Goal: Information Seeking & Learning: Learn about a topic

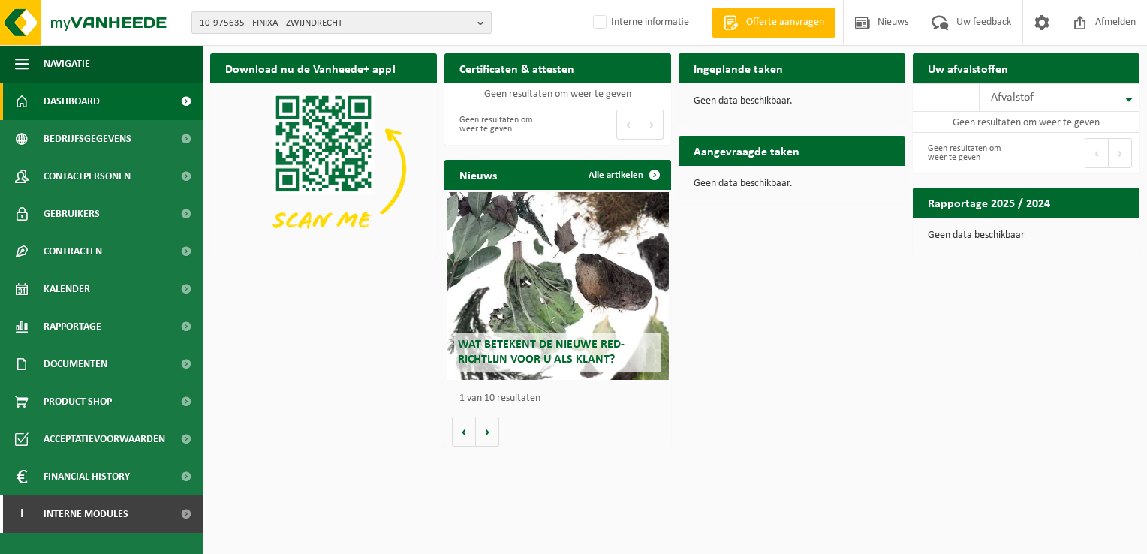
click at [231, 14] on span "10-975635 - FINIXA - ZWIJNDRECHT" at bounding box center [336, 23] width 272 height 23
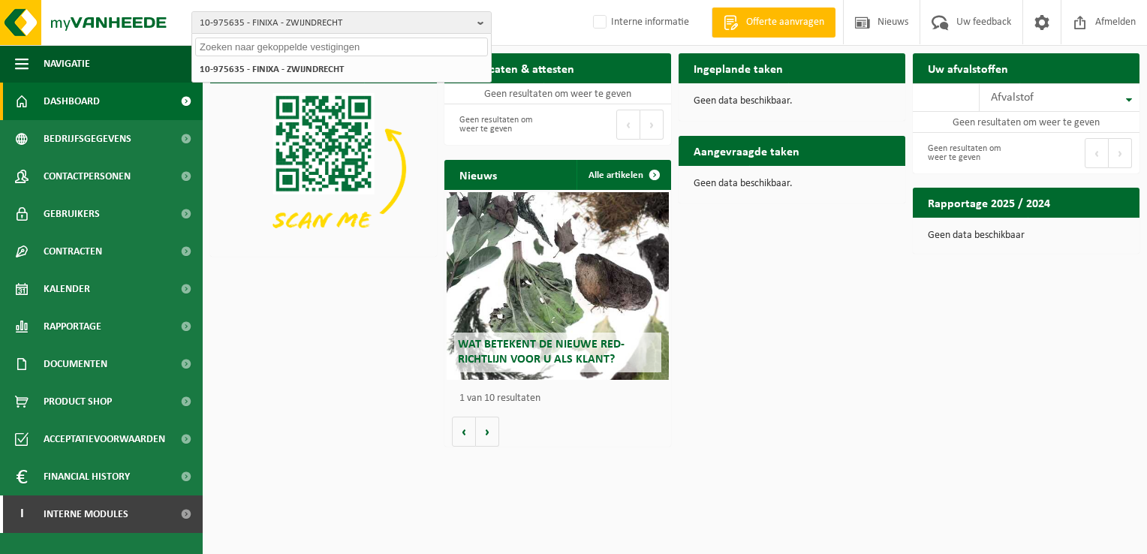
click at [292, 40] on input "text" at bounding box center [341, 47] width 293 height 19
click at [291, 45] on input "text" at bounding box center [341, 47] width 293 height 19
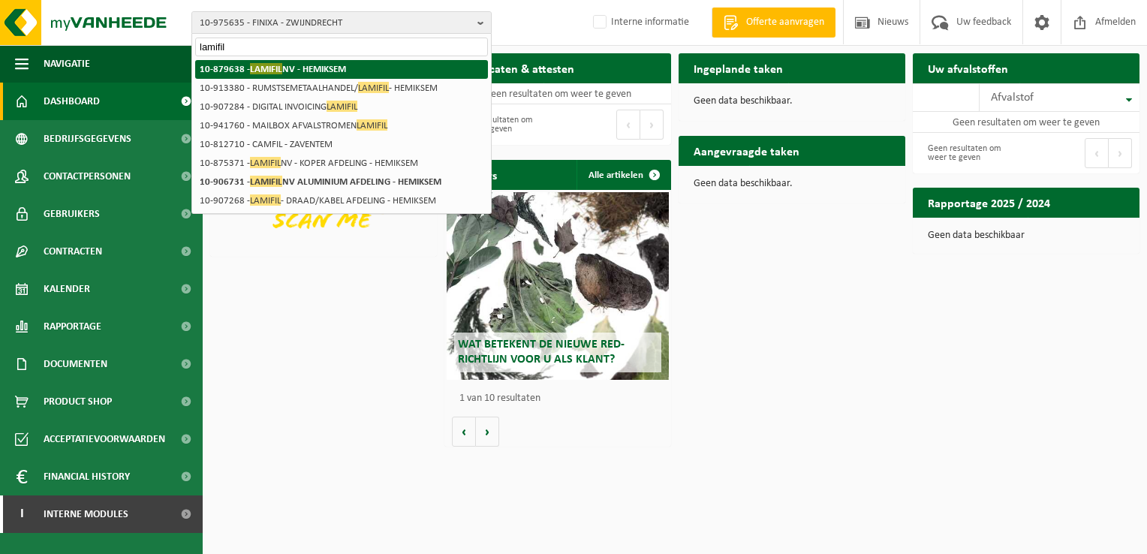
type input "lamifil"
click at [297, 70] on strong "10-879638 - LAMIFIL NV - HEMIKSEM" at bounding box center [273, 68] width 146 height 11
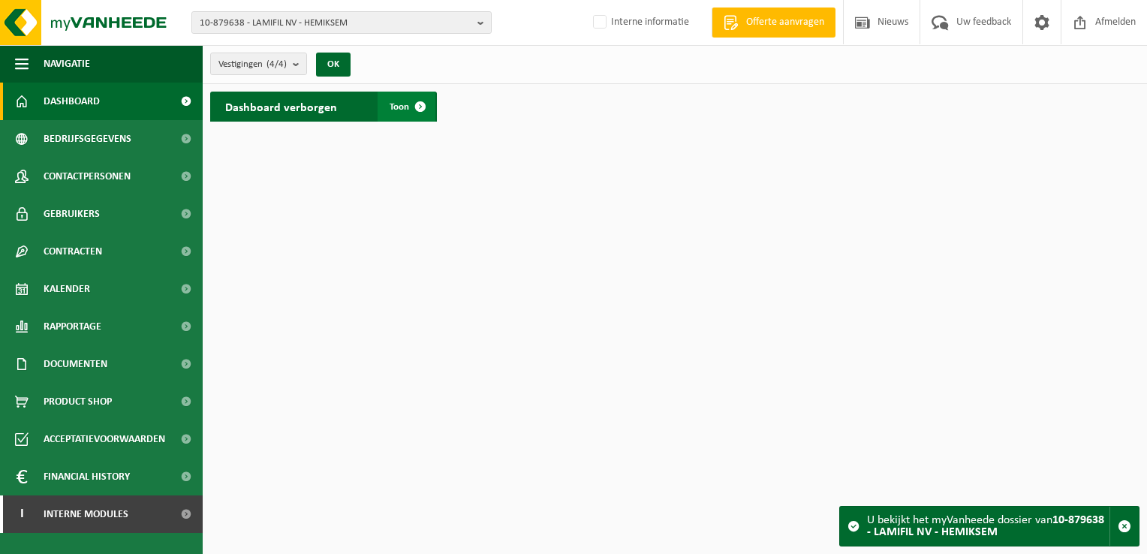
click at [434, 104] on span at bounding box center [421, 107] width 30 height 30
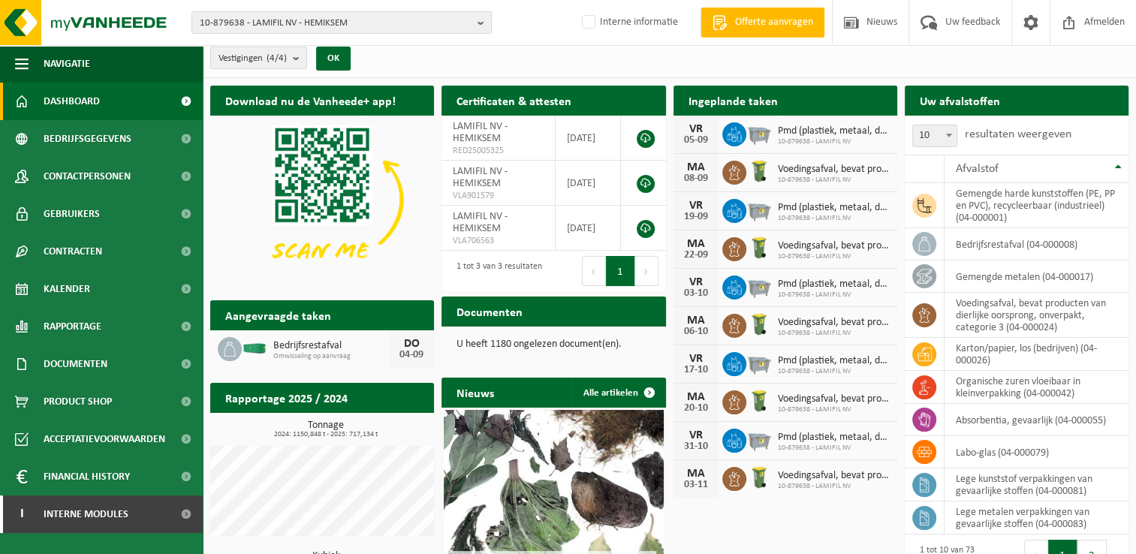
scroll to position [132, 0]
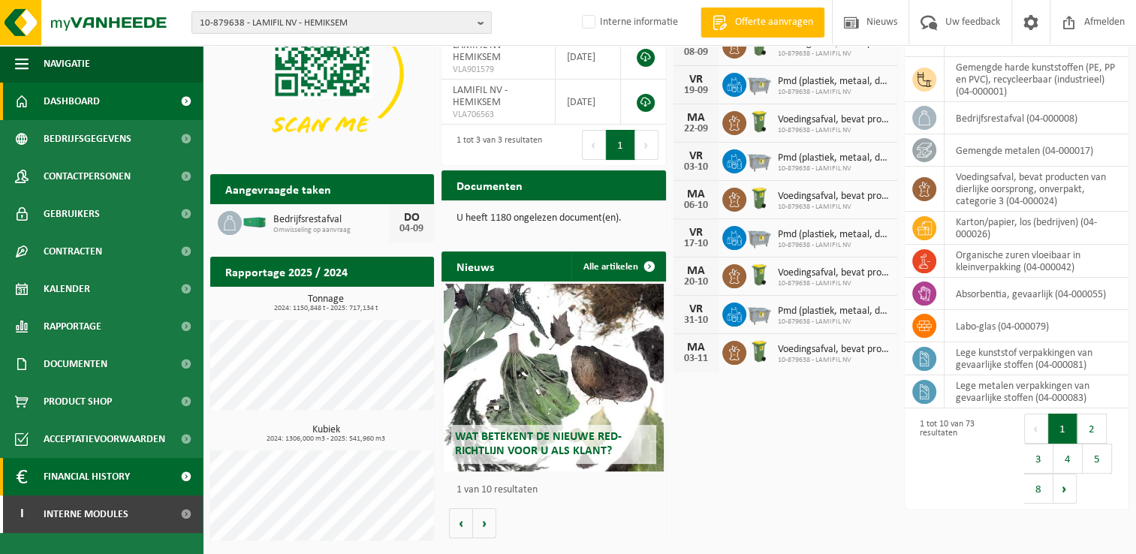
click at [95, 472] on span "Financial History" at bounding box center [87, 477] width 86 height 38
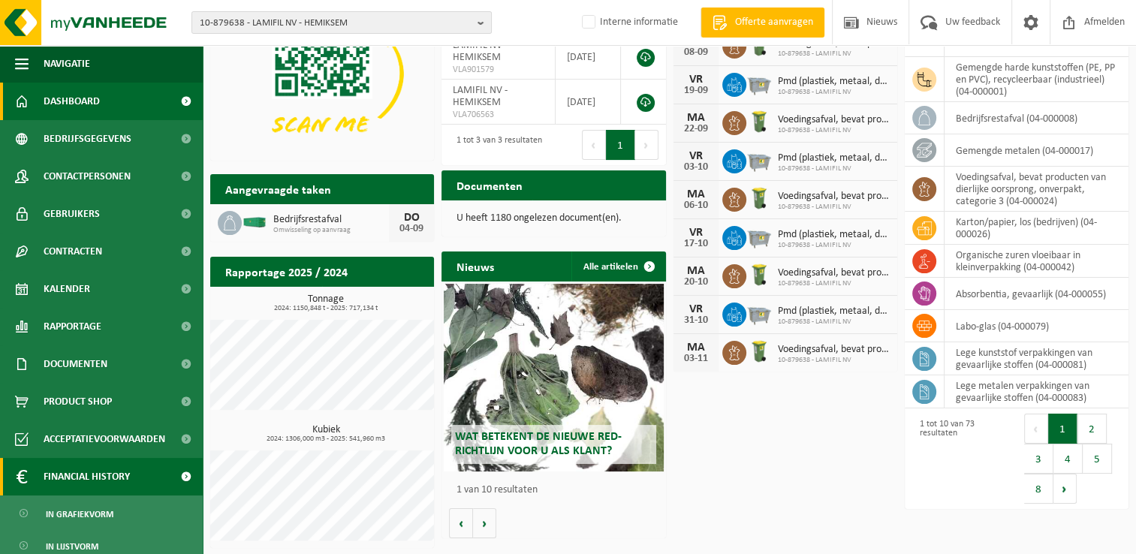
click at [171, 478] on span at bounding box center [186, 477] width 34 height 38
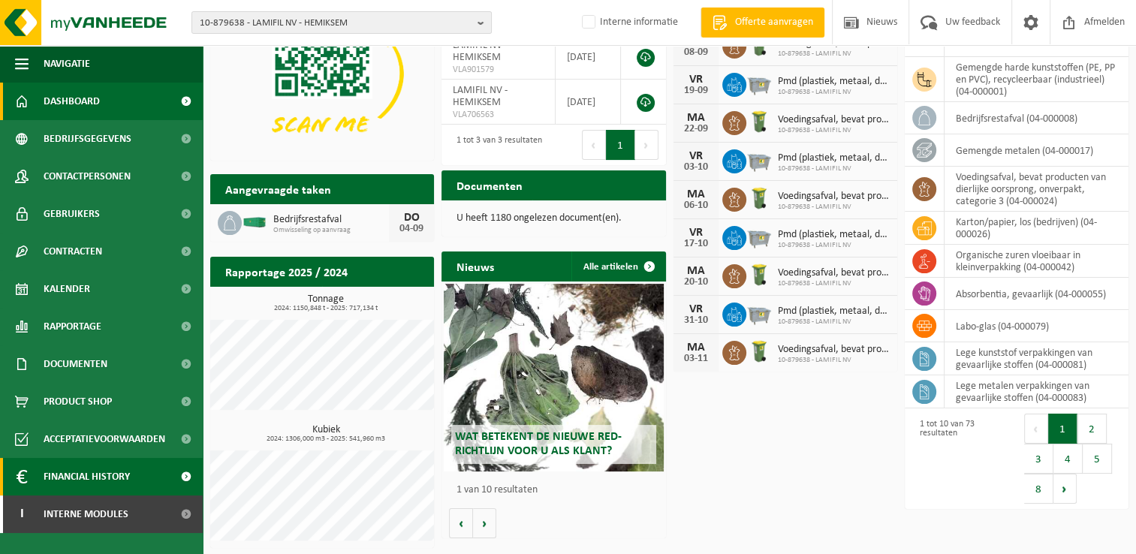
click at [61, 468] on span "Financial History" at bounding box center [87, 477] width 86 height 38
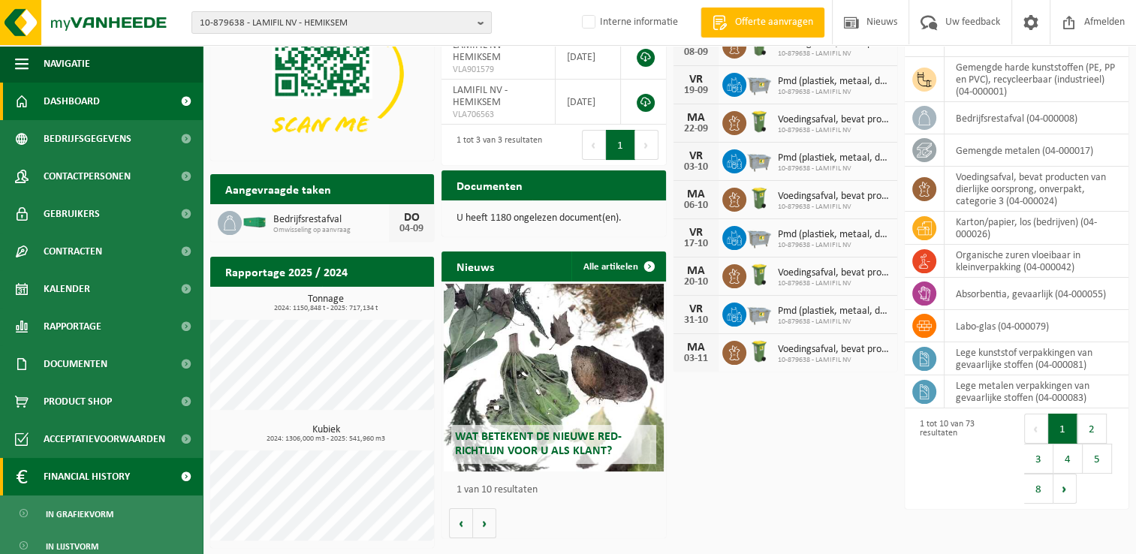
click at [69, 475] on span "Financial History" at bounding box center [87, 477] width 86 height 38
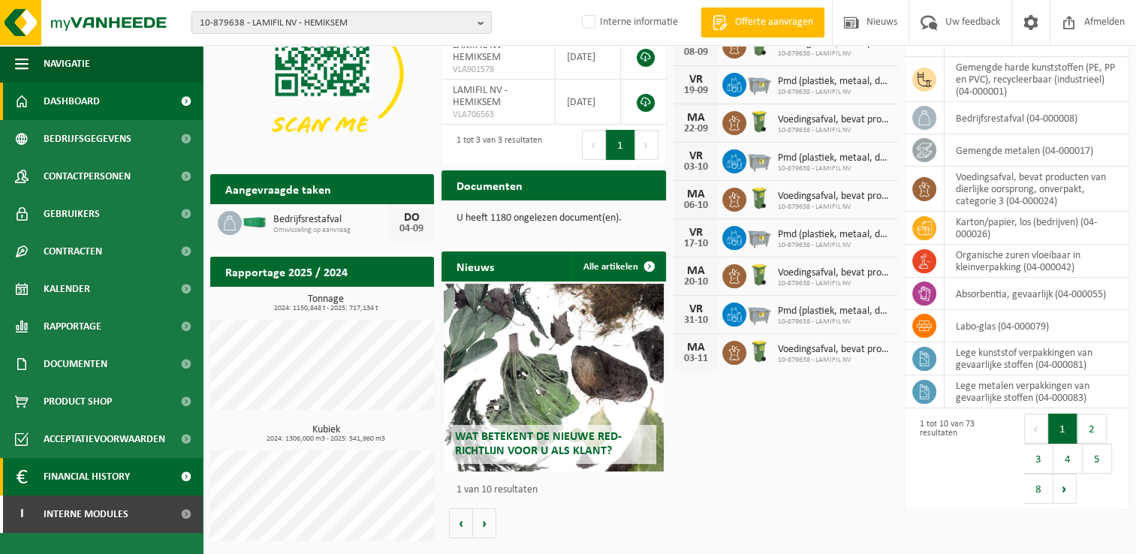
click at [69, 475] on span "Financial History" at bounding box center [87, 477] width 86 height 38
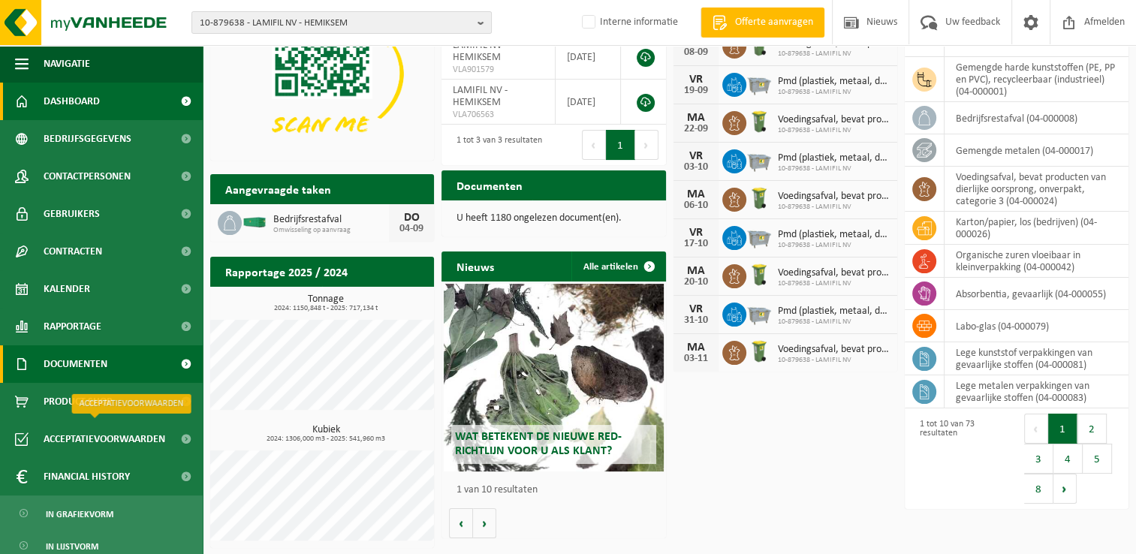
scroll to position [47, 0]
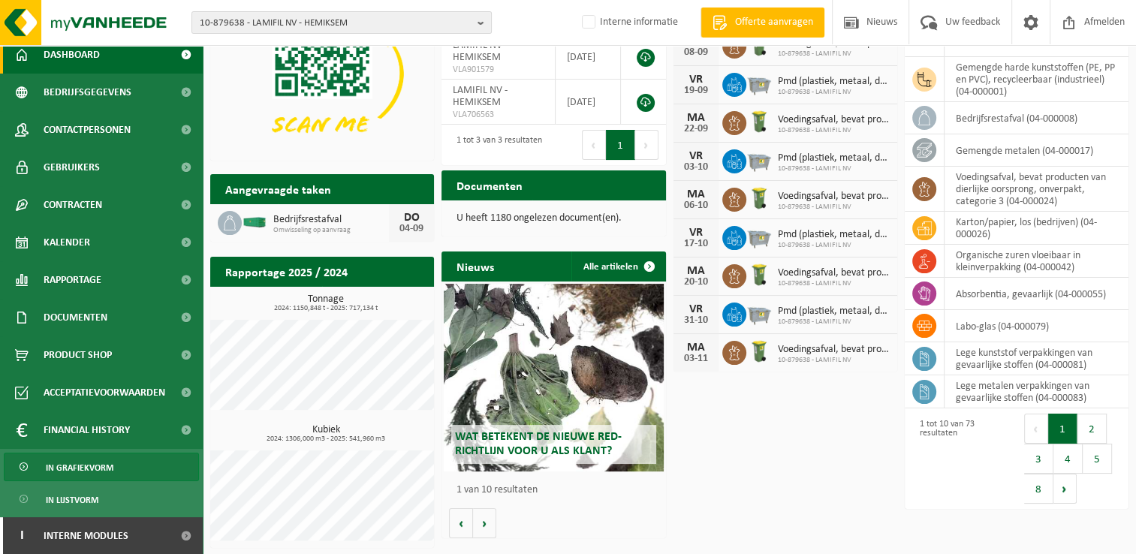
click at [65, 466] on span "In grafiekvorm" at bounding box center [80, 468] width 68 height 29
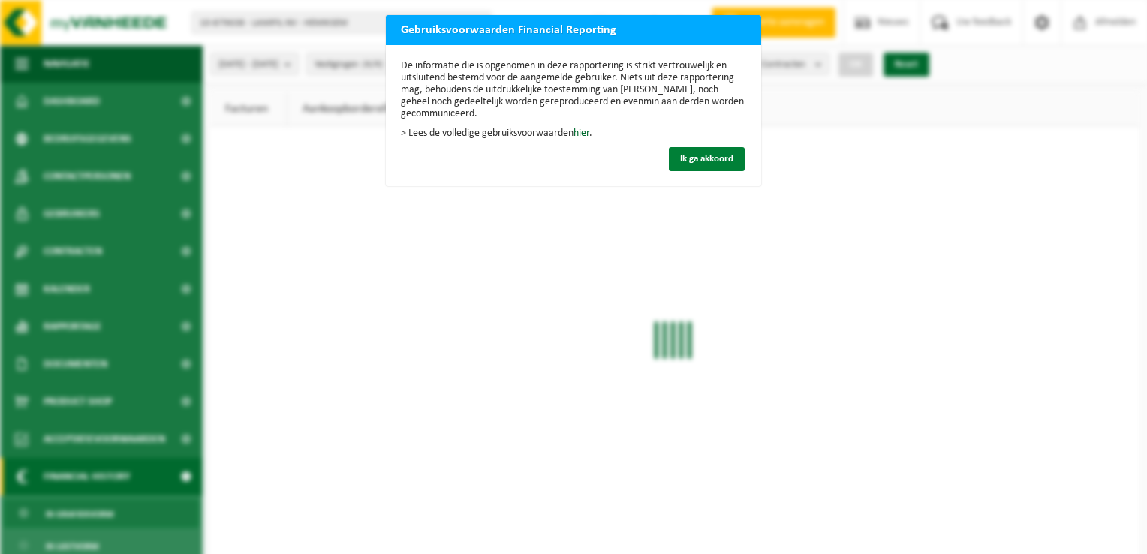
click at [703, 155] on span "Ik ga akkoord" at bounding box center [706, 159] width 53 height 10
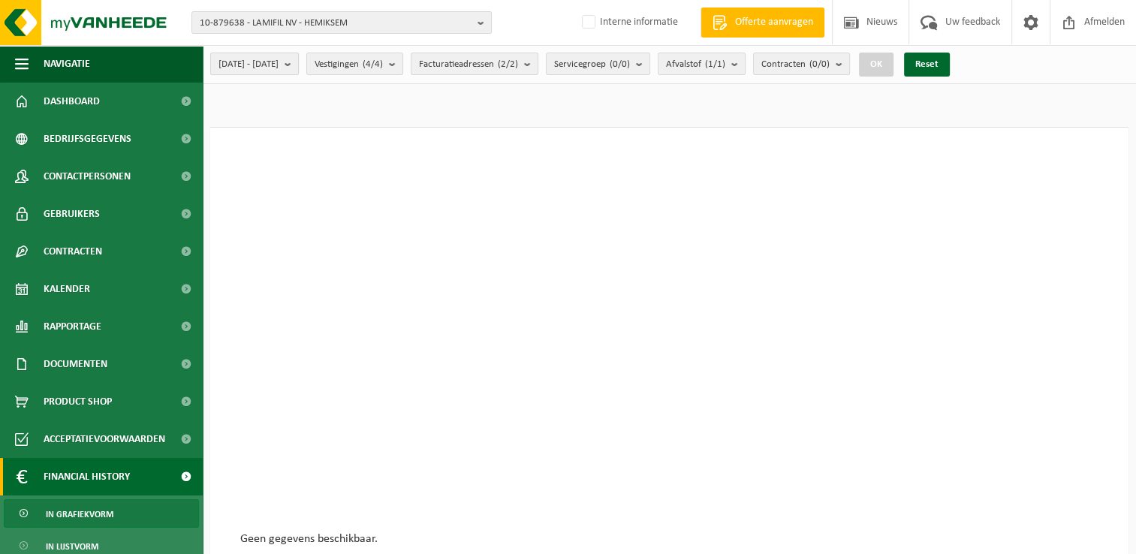
click at [279, 69] on span "[DATE] - [DATE]" at bounding box center [249, 64] width 60 height 23
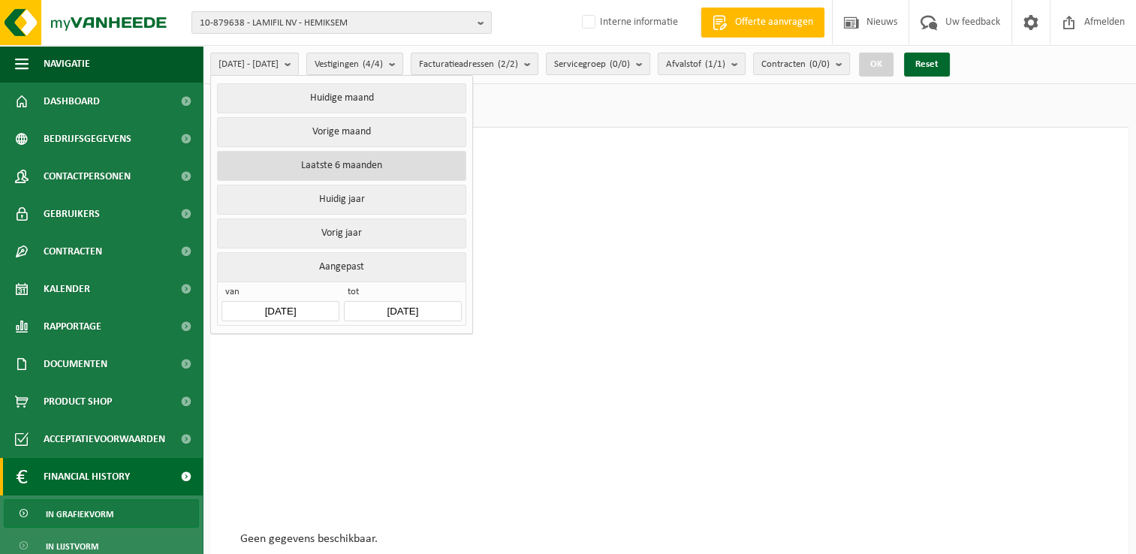
click at [342, 164] on button "Laatste 6 maanden" at bounding box center [341, 166] width 249 height 30
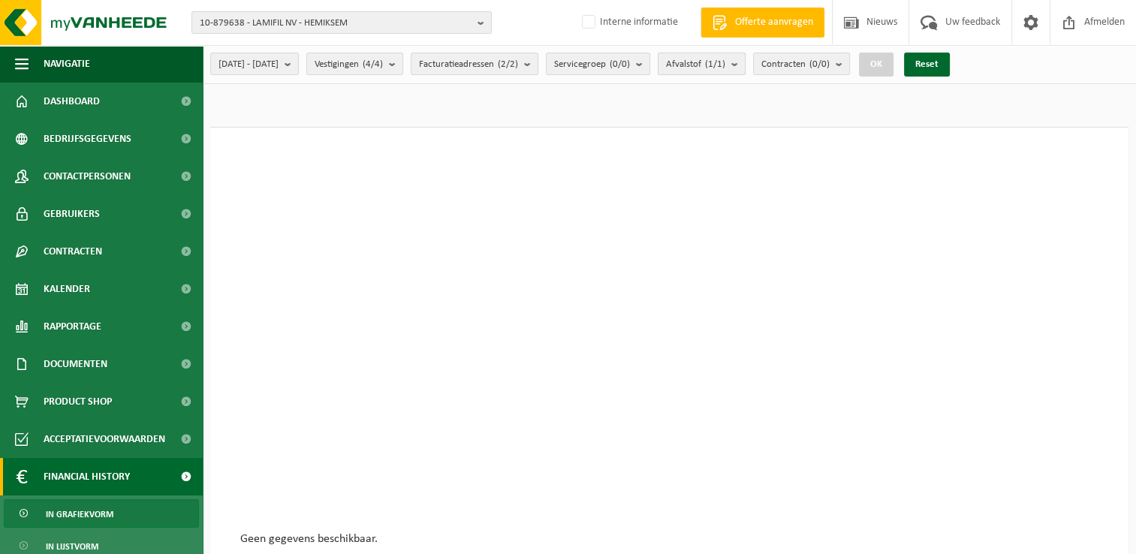
click at [725, 63] on span "Afvalstof (1/1)" at bounding box center [695, 64] width 59 height 23
click at [739, 138] on input "text" at bounding box center [789, 137] width 249 height 19
type input "zware metalen"
click at [622, 77] on div "2025-04-01 - 2025-09-03 Huidige maand Vorige maand Laatste 6 maanden Huidig jaa…" at bounding box center [585, 64] width 764 height 32
click at [630, 63] on span "Servicegroep (0/0)" at bounding box center [592, 64] width 76 height 23
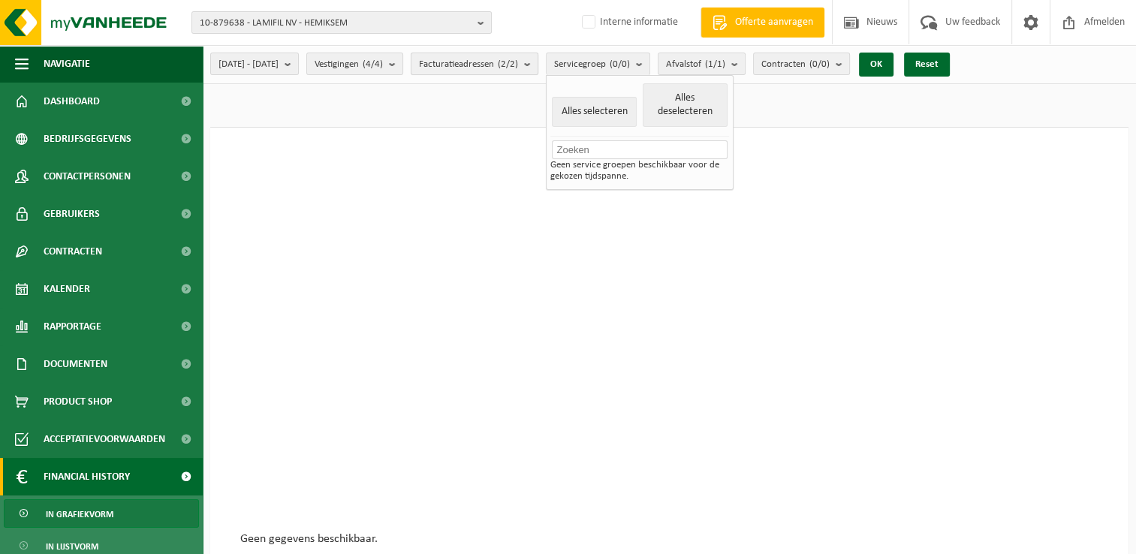
click at [518, 62] on count "(2/2)" at bounding box center [508, 64] width 20 height 10
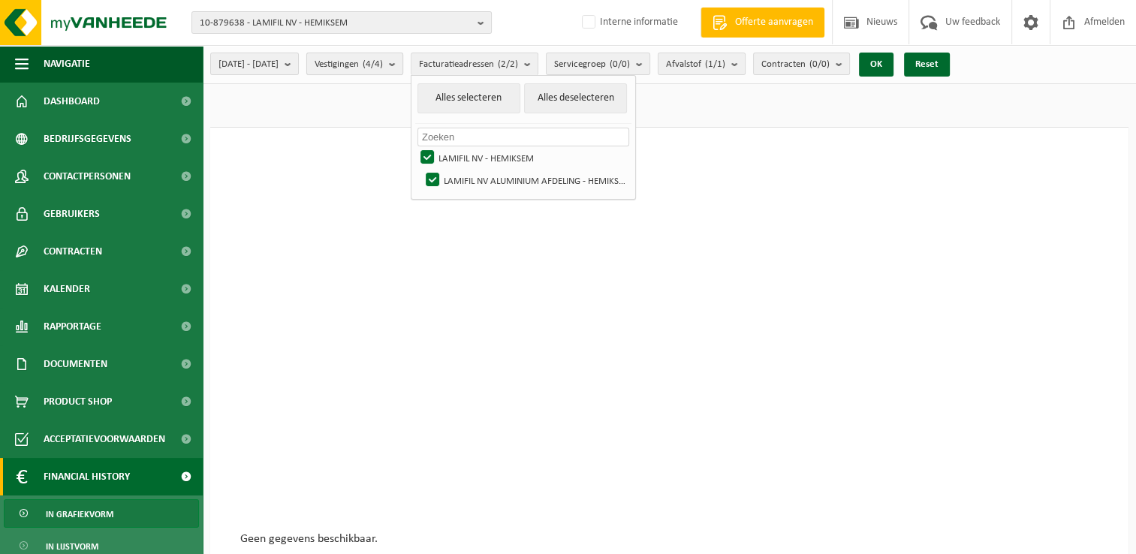
click at [383, 70] on span "Vestigingen (4/4)" at bounding box center [349, 64] width 68 height 23
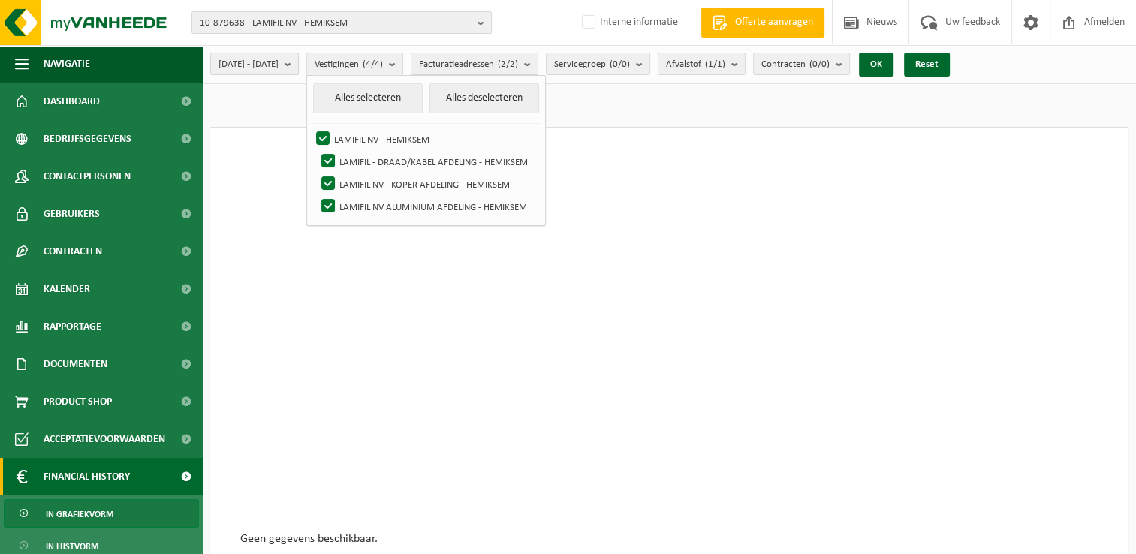
click at [271, 65] on span "[DATE] - [DATE]" at bounding box center [249, 64] width 60 height 23
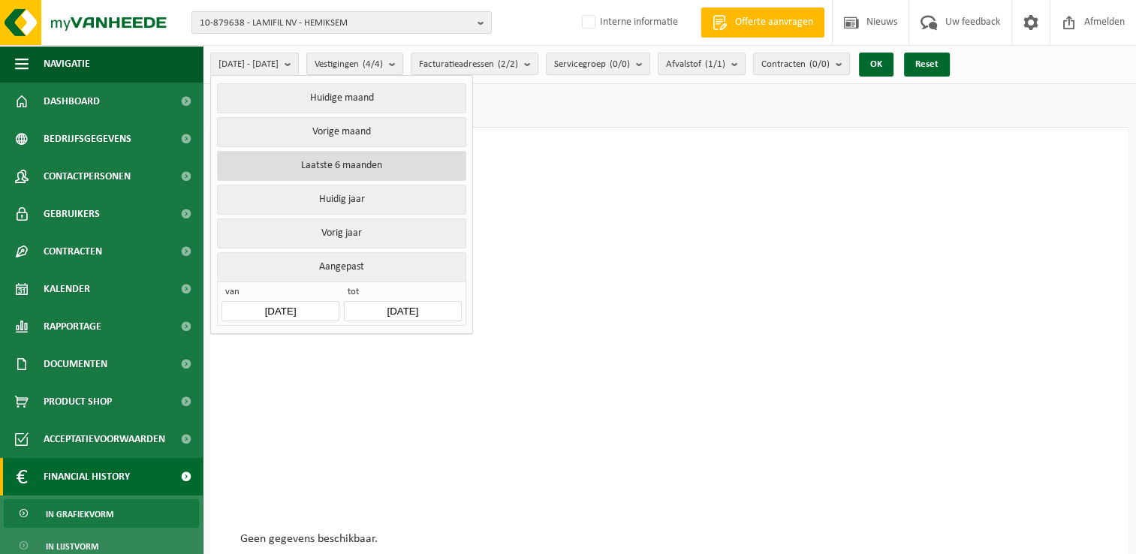
click at [331, 174] on button "Laatste 6 maanden" at bounding box center [341, 166] width 249 height 30
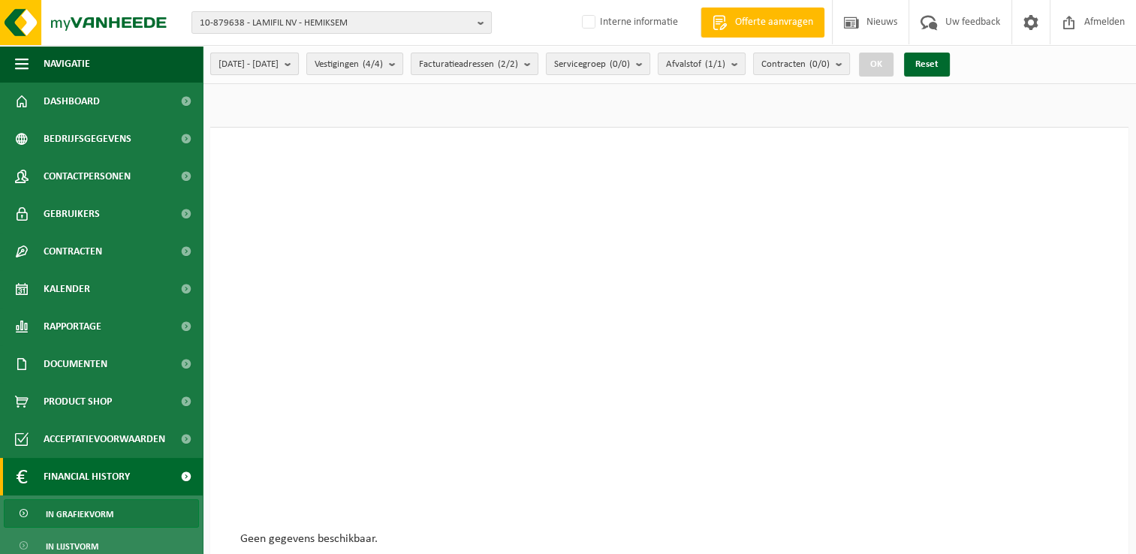
click at [279, 63] on span "[DATE] - [DATE]" at bounding box center [249, 64] width 60 height 23
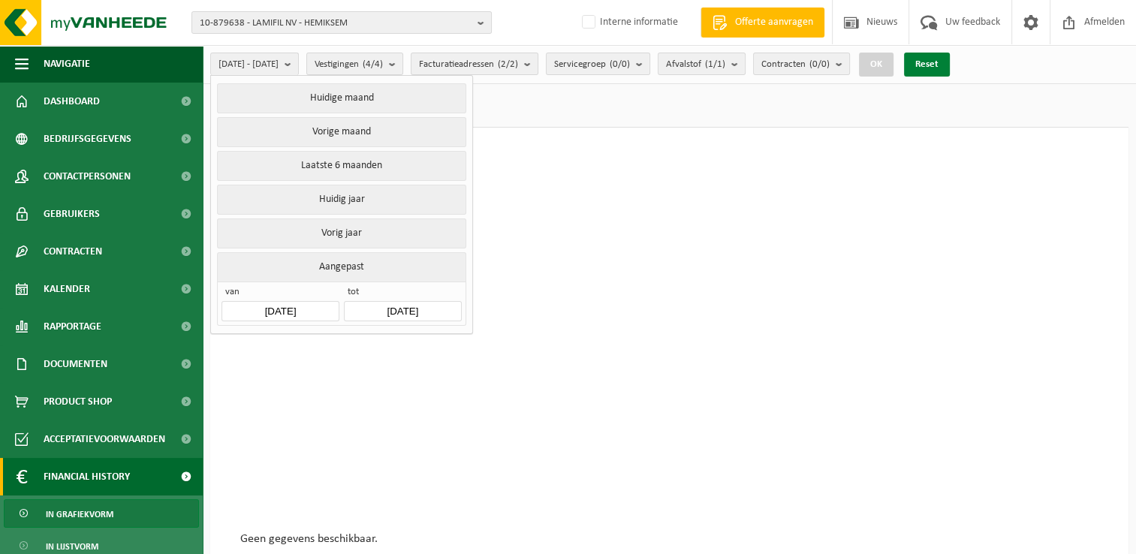
click at [950, 62] on button "Reset" at bounding box center [927, 65] width 46 height 24
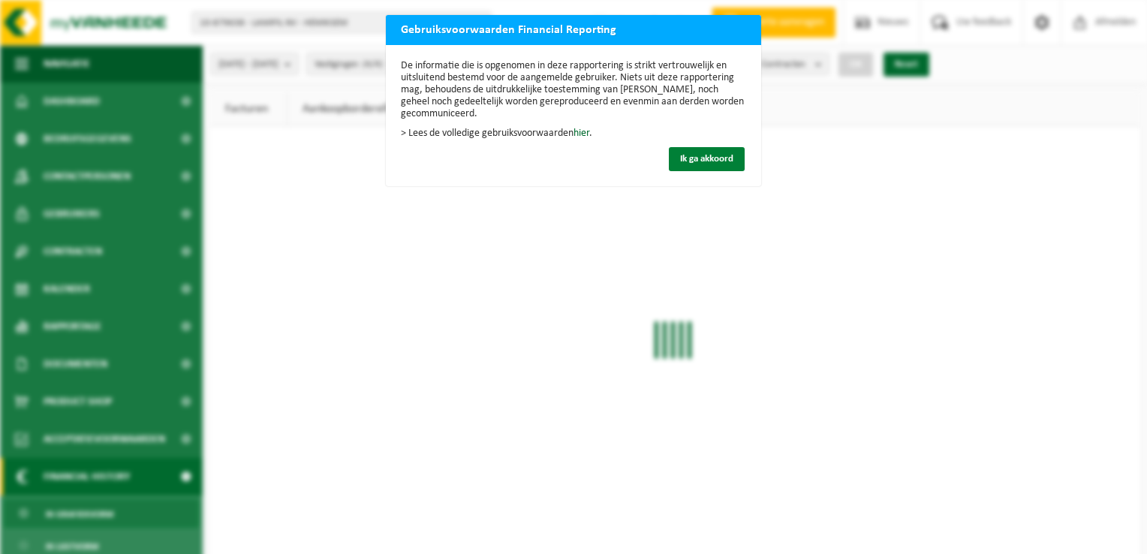
click at [697, 147] on button "Ik ga akkoord" at bounding box center [707, 159] width 76 height 24
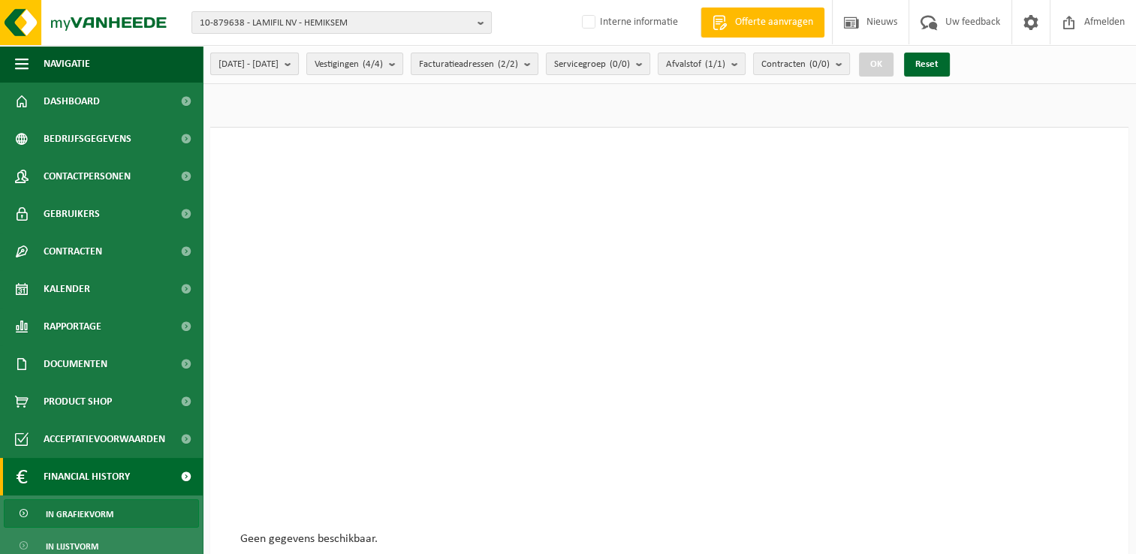
click at [298, 65] on b "submit" at bounding box center [292, 63] width 14 height 21
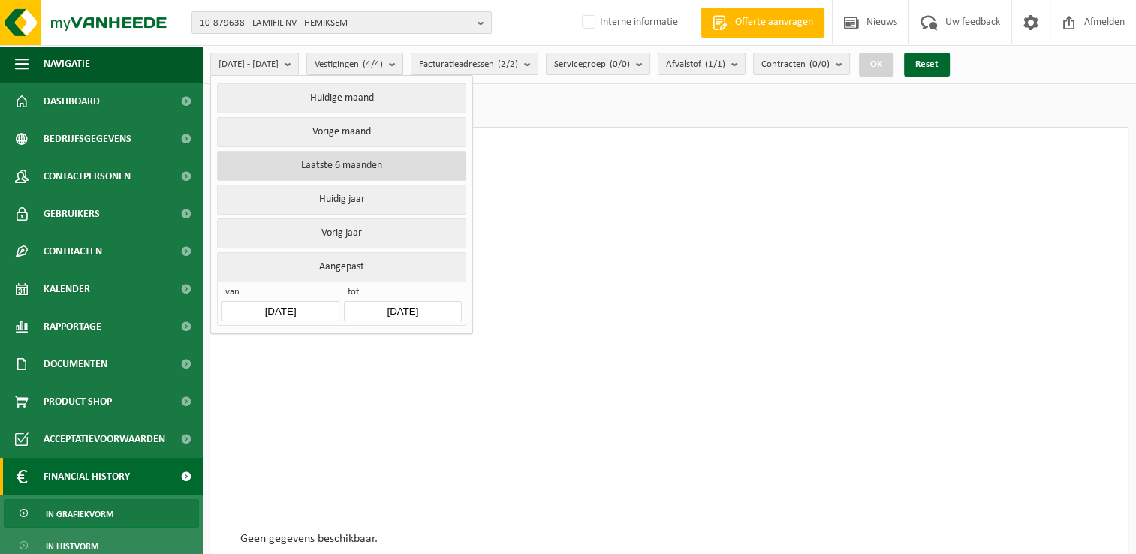
click at [285, 175] on button "Laatste 6 maanden" at bounding box center [341, 166] width 249 height 30
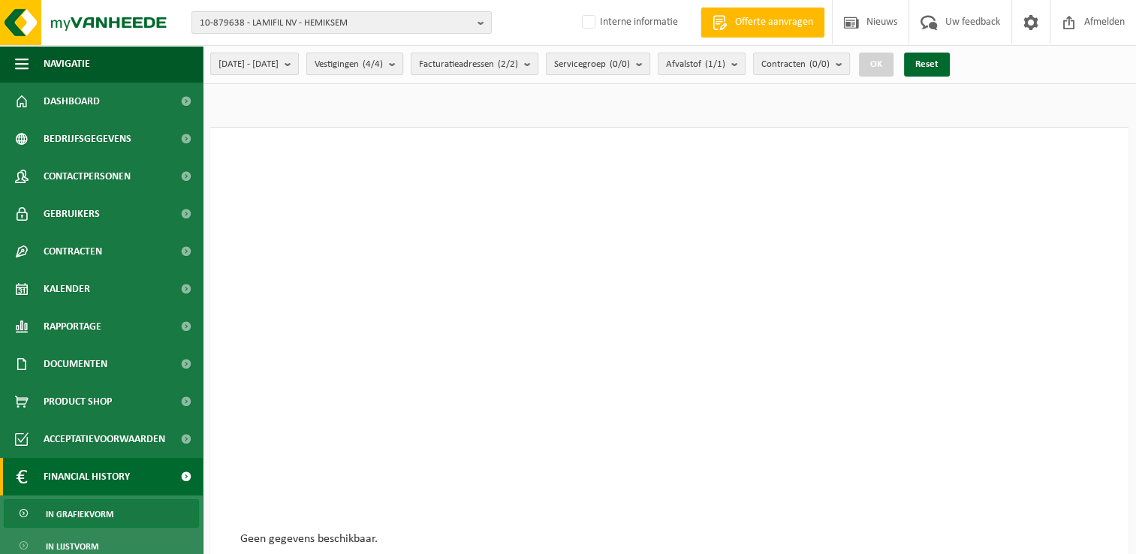
click at [383, 65] on count "(4/4)" at bounding box center [373, 64] width 20 height 10
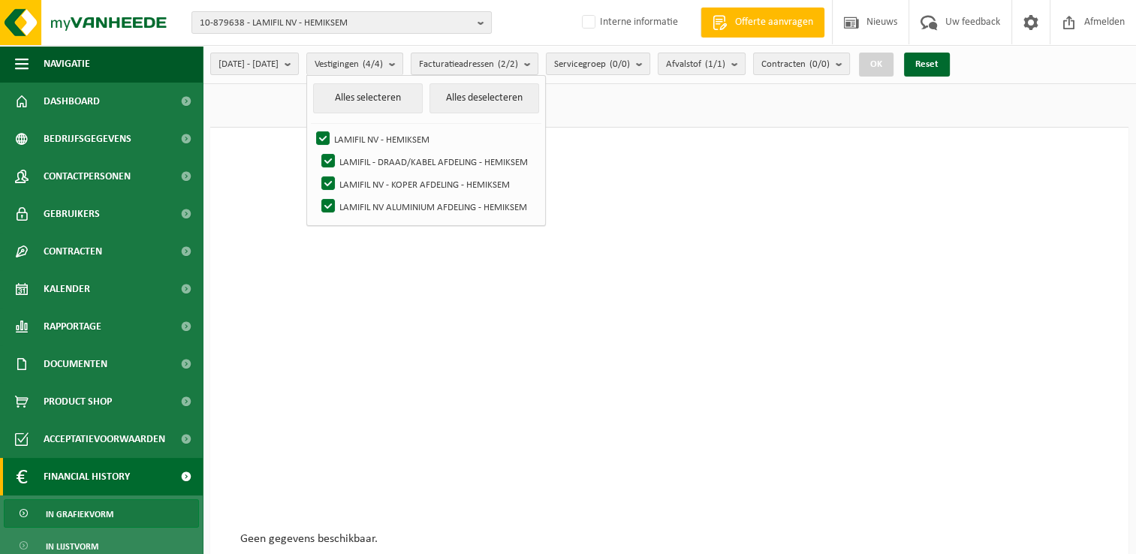
click at [267, 170] on div at bounding box center [669, 345] width 858 height 375
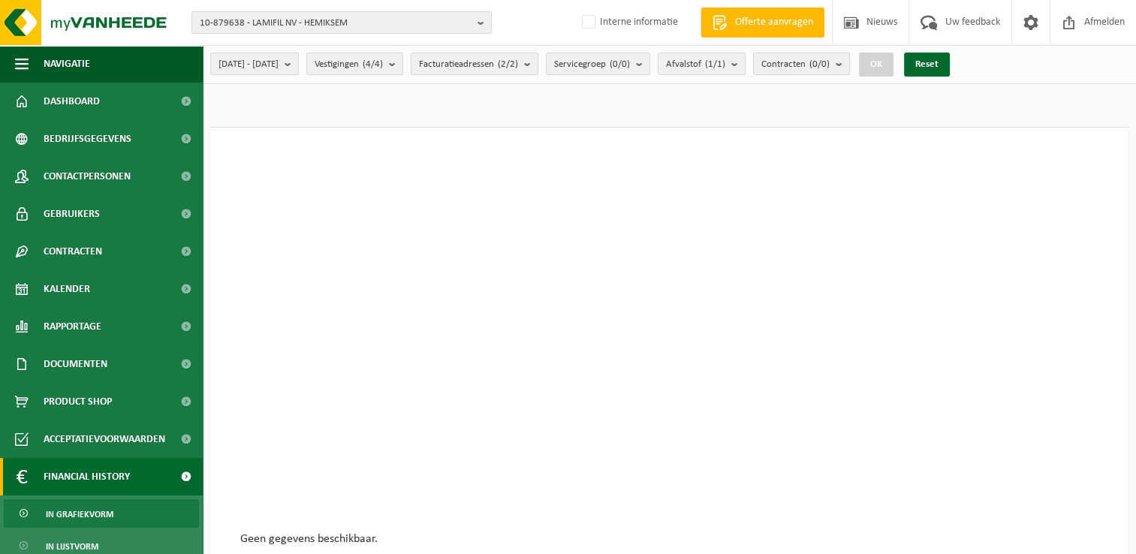
click at [830, 62] on count "(0/0)" at bounding box center [820, 64] width 20 height 10
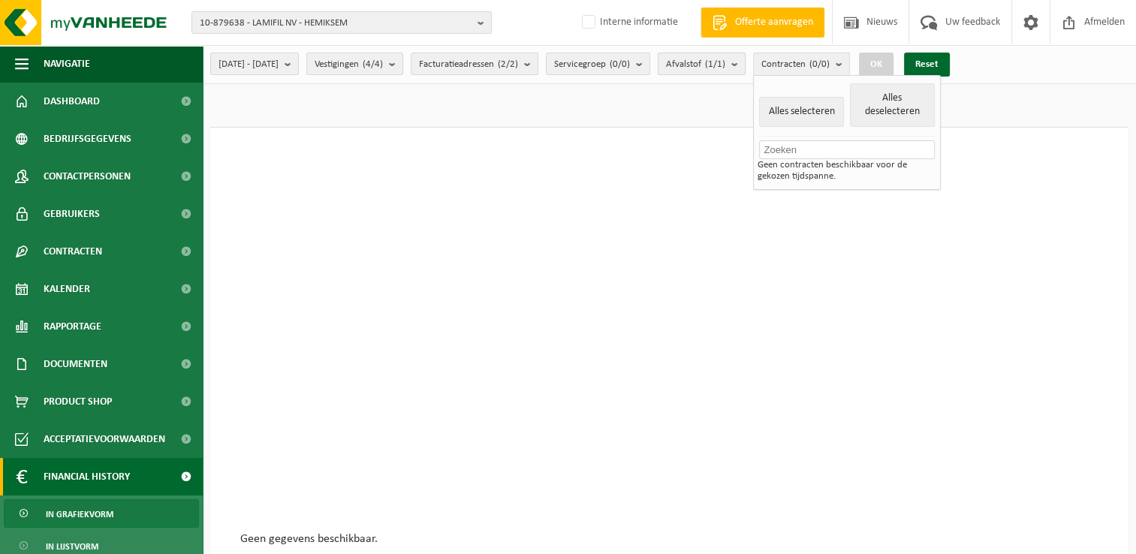
click at [745, 68] on b "submit" at bounding box center [738, 63] width 14 height 21
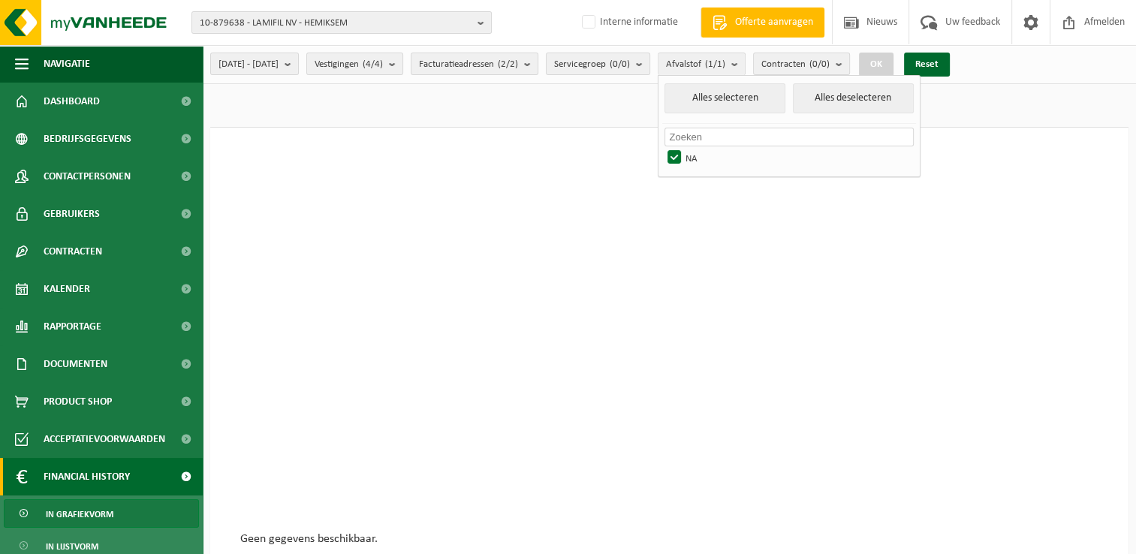
click at [650, 183] on div at bounding box center [669, 345] width 858 height 375
click at [489, 65] on span "Facturatieadressen (2/2)" at bounding box center [468, 64] width 99 height 23
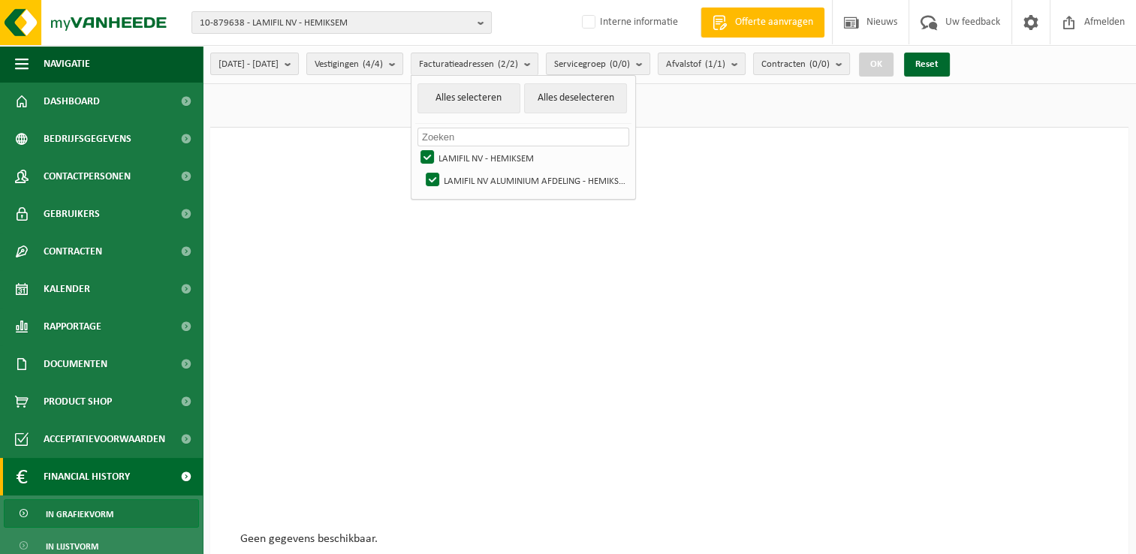
click at [413, 279] on div at bounding box center [669, 345] width 858 height 375
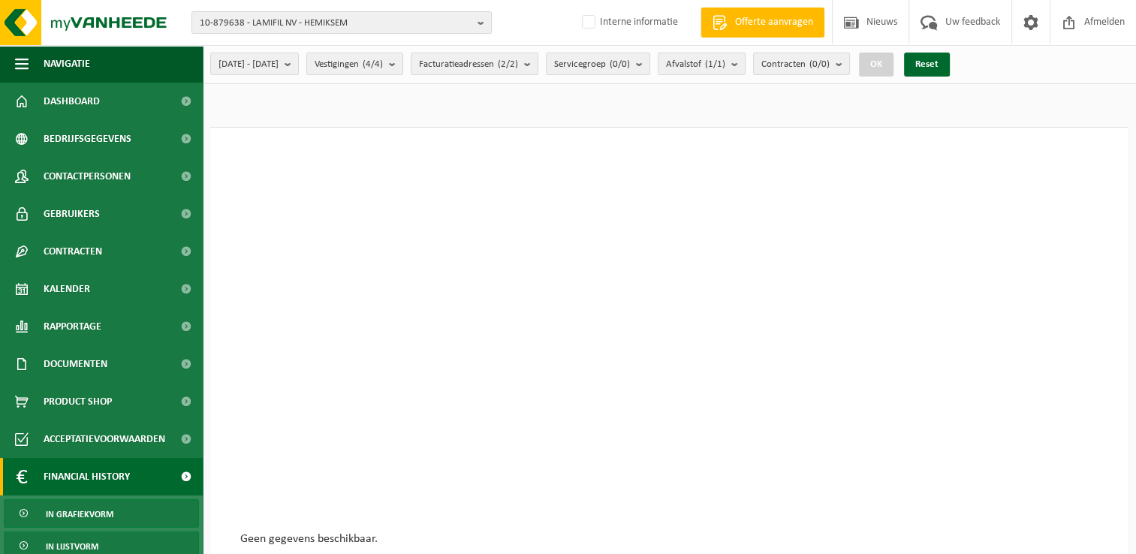
click at [56, 533] on span "In lijstvorm" at bounding box center [72, 546] width 53 height 29
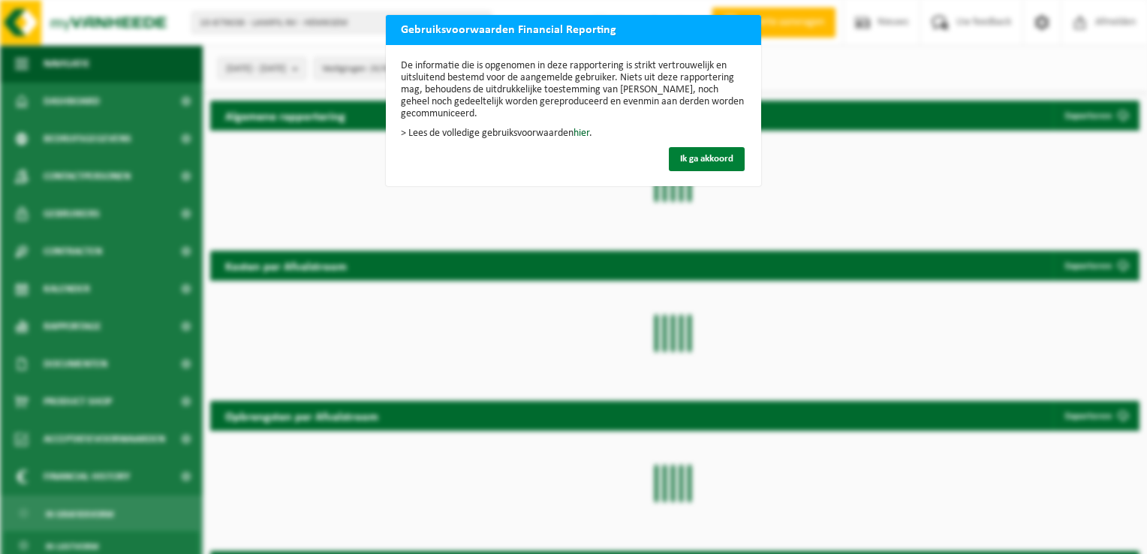
click at [697, 160] on span "Ik ga akkoord" at bounding box center [706, 159] width 53 height 10
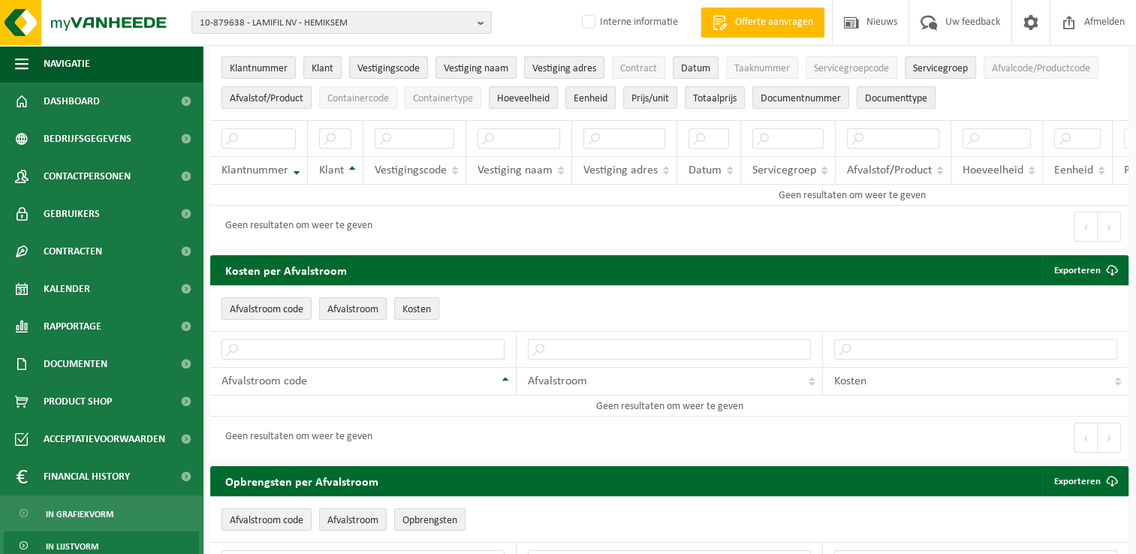
scroll to position [86, 0]
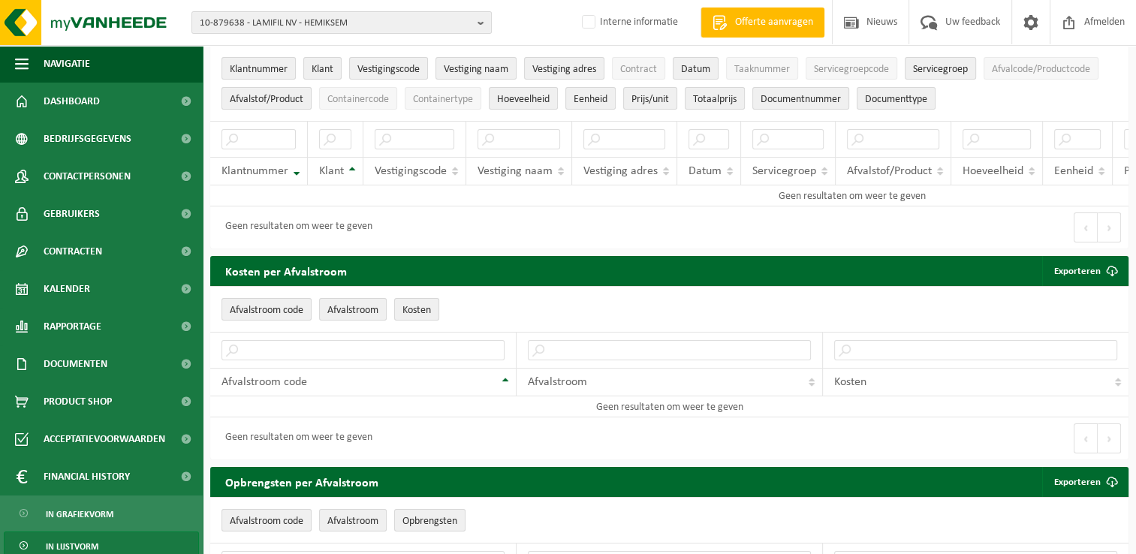
click at [267, 87] on button "Afvalstof/Product" at bounding box center [267, 98] width 90 height 23
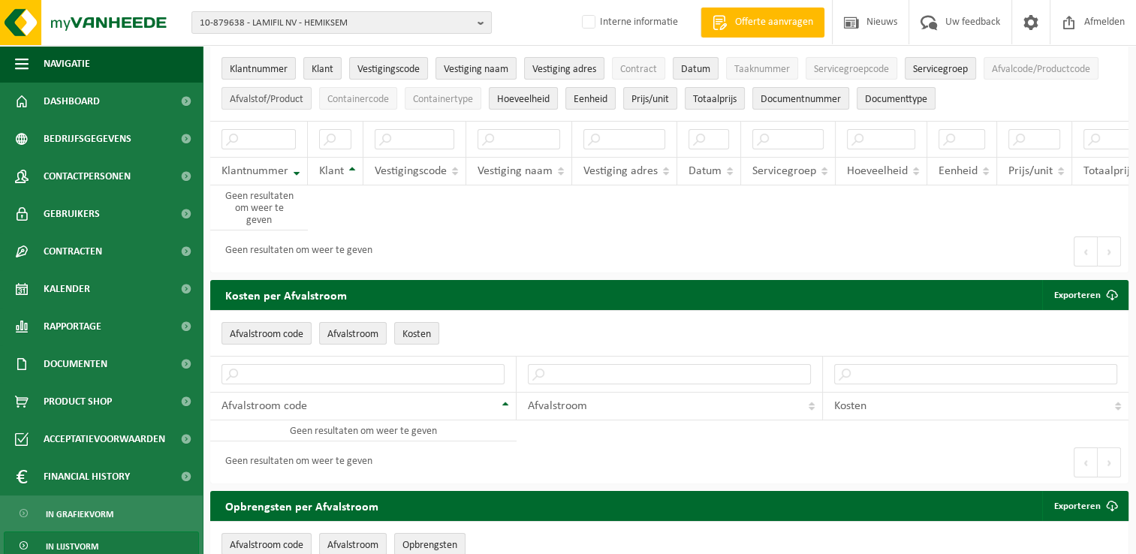
click at [269, 94] on span "Afvalstof/Product" at bounding box center [267, 99] width 74 height 11
click at [287, 101] on span "Afvalstof/Product" at bounding box center [267, 99] width 74 height 11
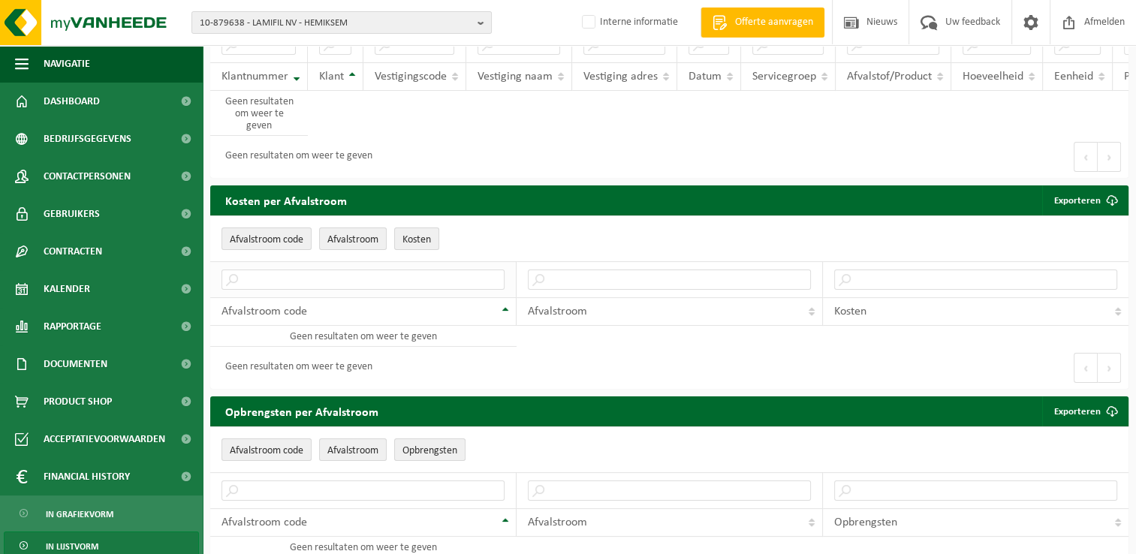
scroll to position [182, 0]
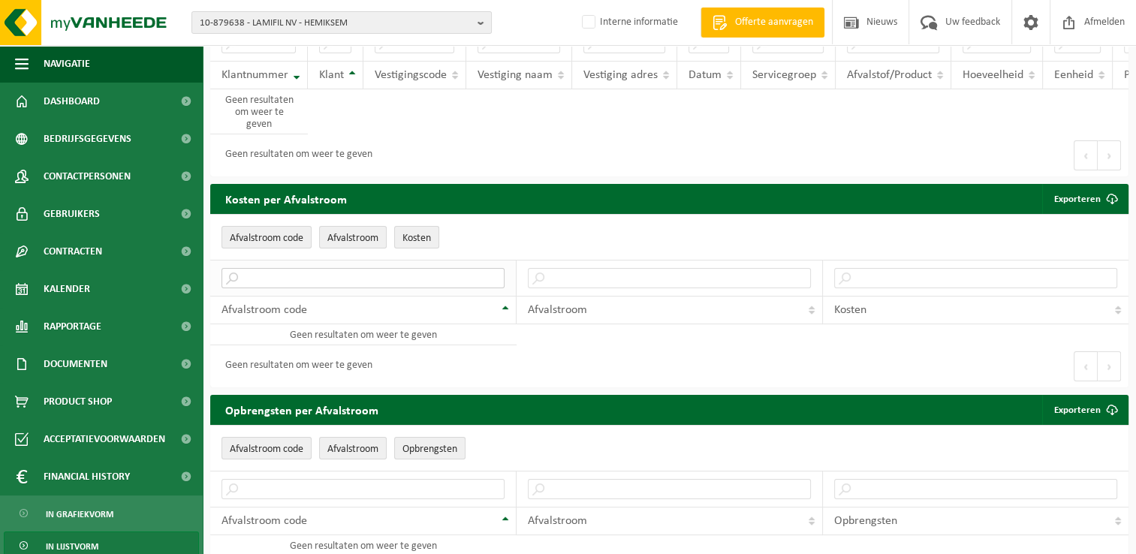
click at [322, 288] on input "text" at bounding box center [363, 278] width 283 height 20
click at [605, 288] on input "text" at bounding box center [669, 278] width 283 height 20
type input "opruimafval"
click at [533, 281] on input "opruimafval" at bounding box center [669, 278] width 283 height 20
click at [541, 288] on input "opruimafval" at bounding box center [669, 278] width 283 height 20
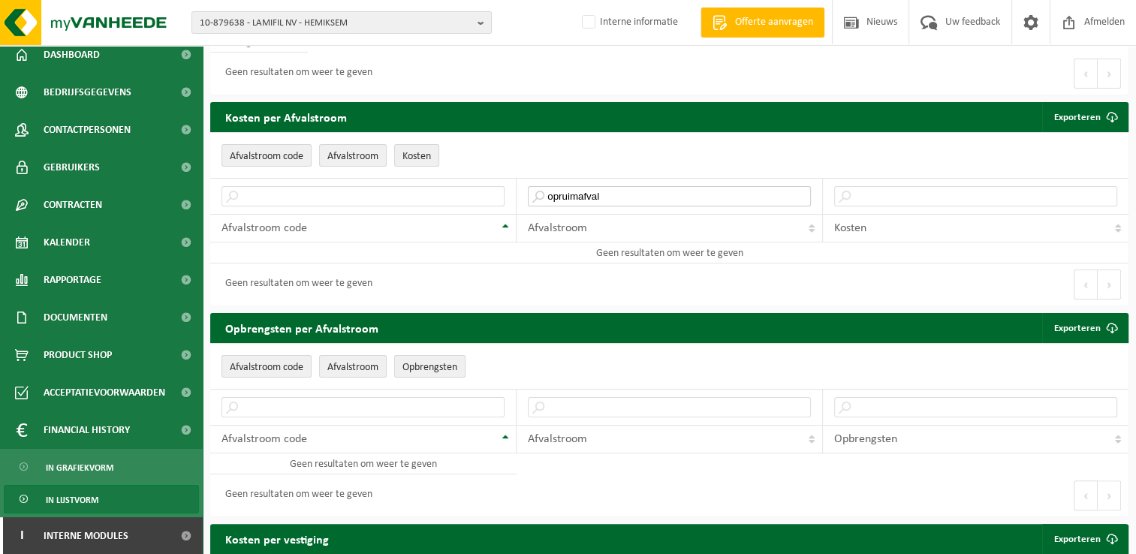
scroll to position [264, 0]
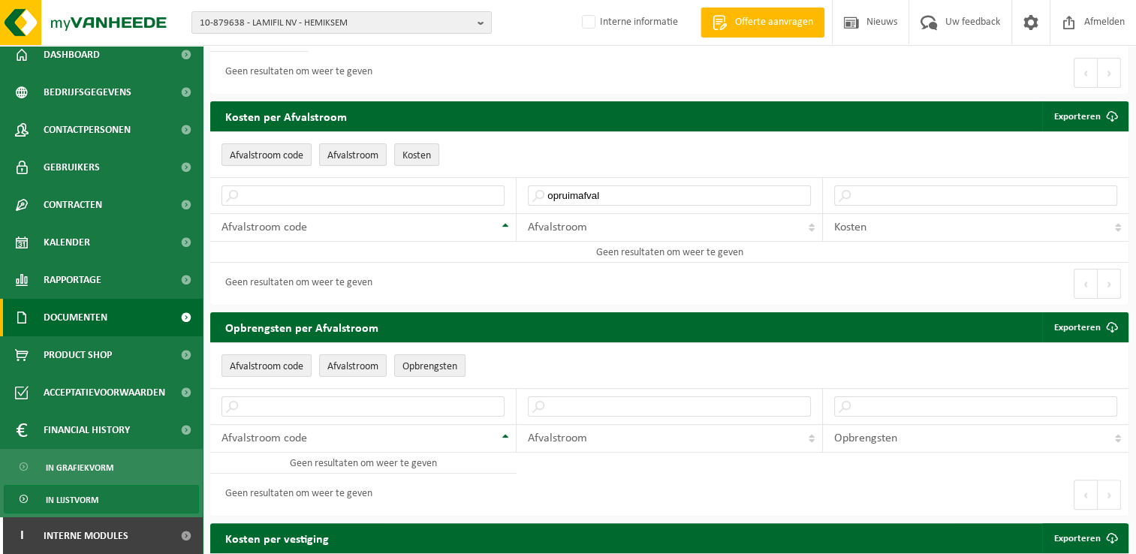
click at [98, 308] on span "Documenten" at bounding box center [76, 318] width 64 height 38
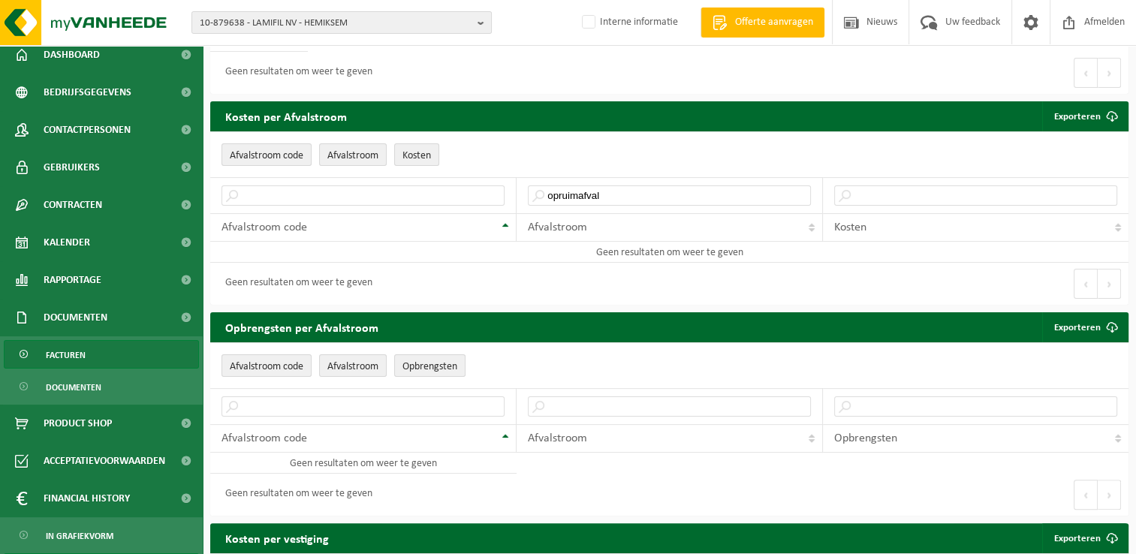
click at [74, 354] on span "Facturen" at bounding box center [66, 355] width 40 height 29
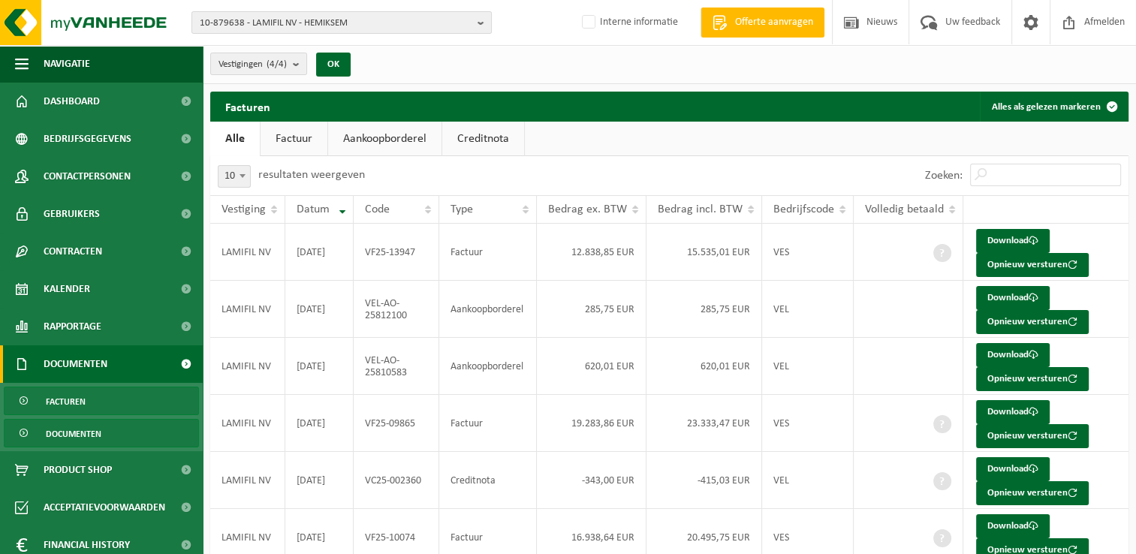
scroll to position [47, 0]
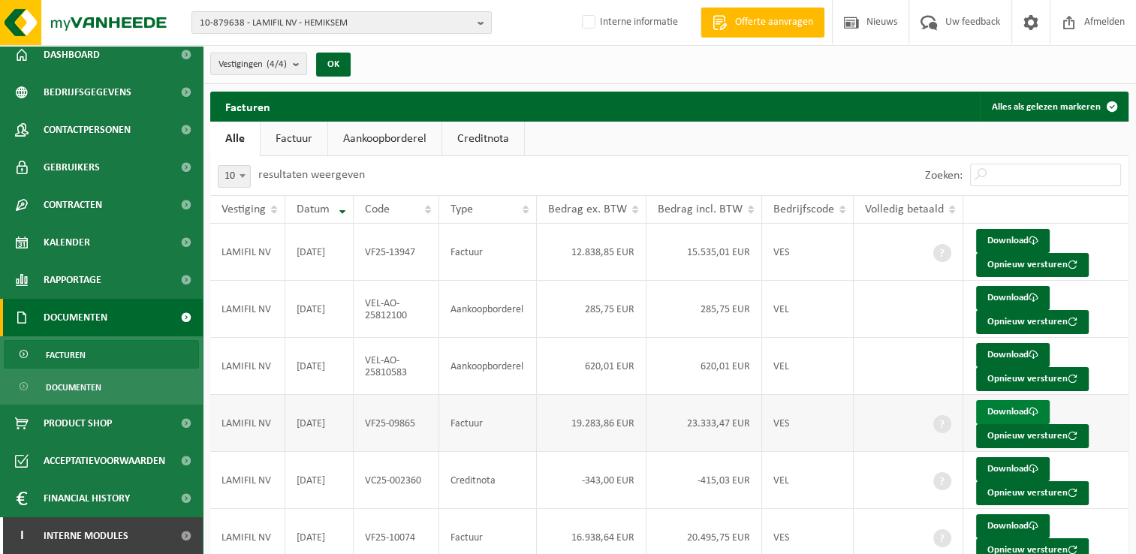
click at [988, 406] on link "Download" at bounding box center [1013, 412] width 74 height 24
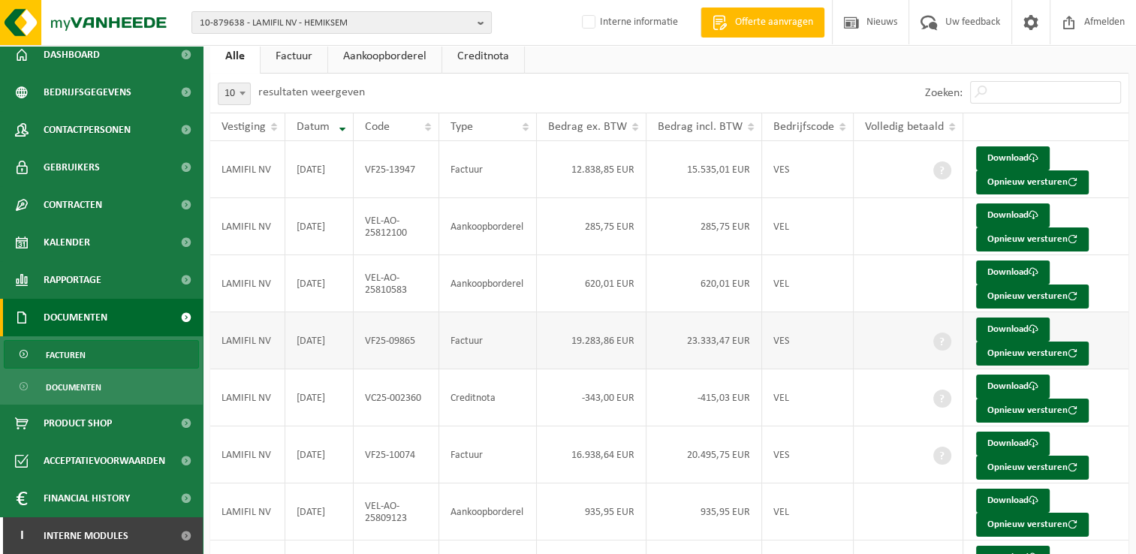
scroll to position [84, 0]
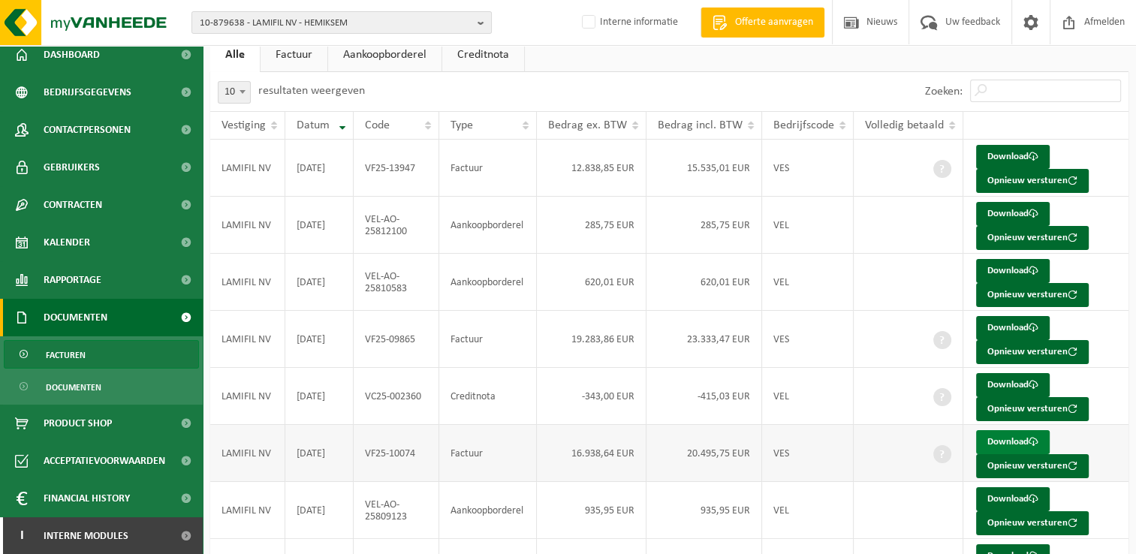
click at [1014, 438] on link "Download" at bounding box center [1013, 442] width 74 height 24
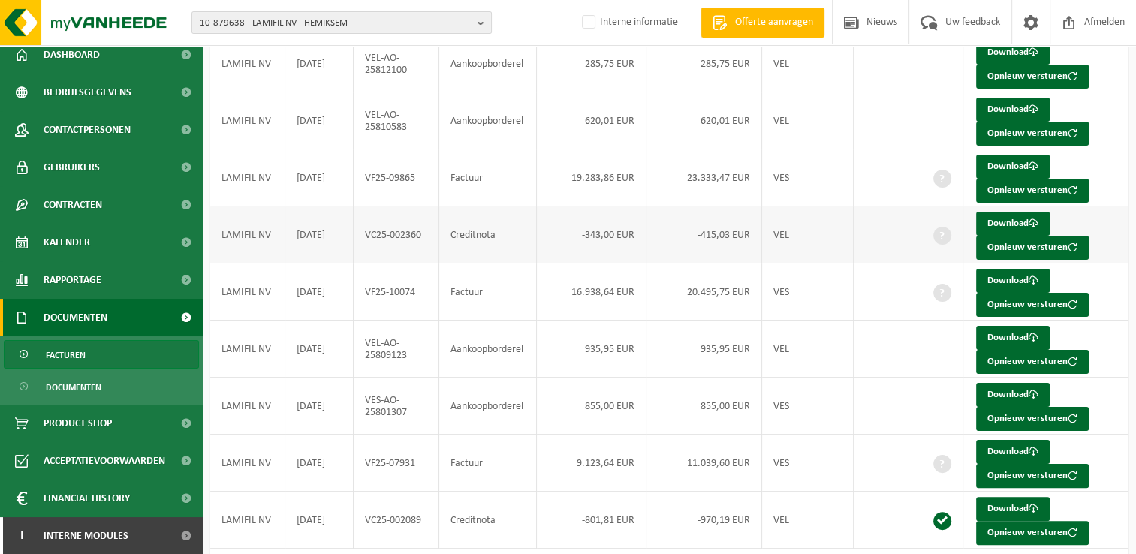
scroll to position [291, 0]
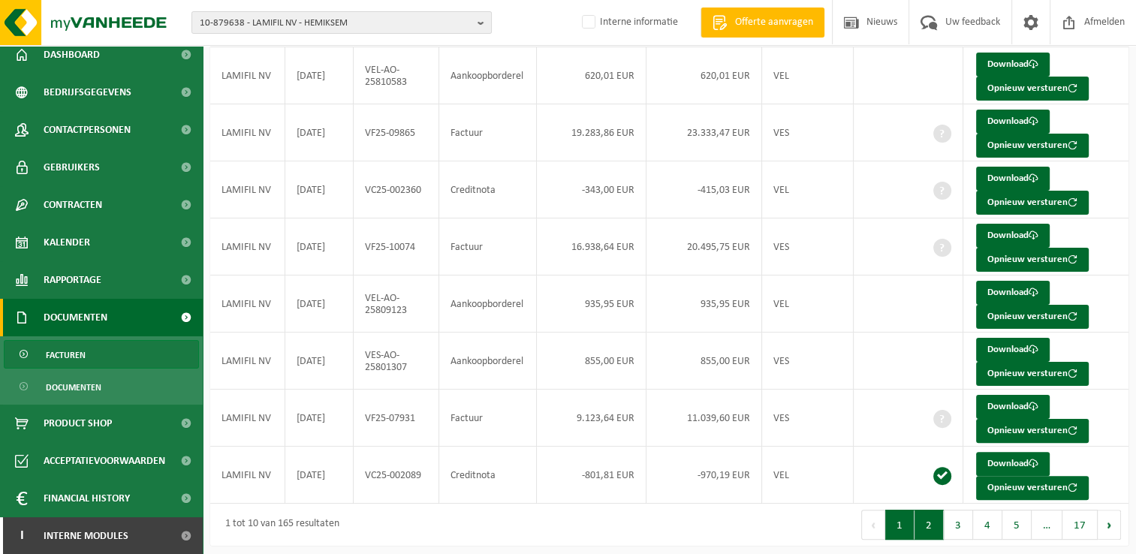
click at [940, 519] on button "2" at bounding box center [929, 525] width 29 height 30
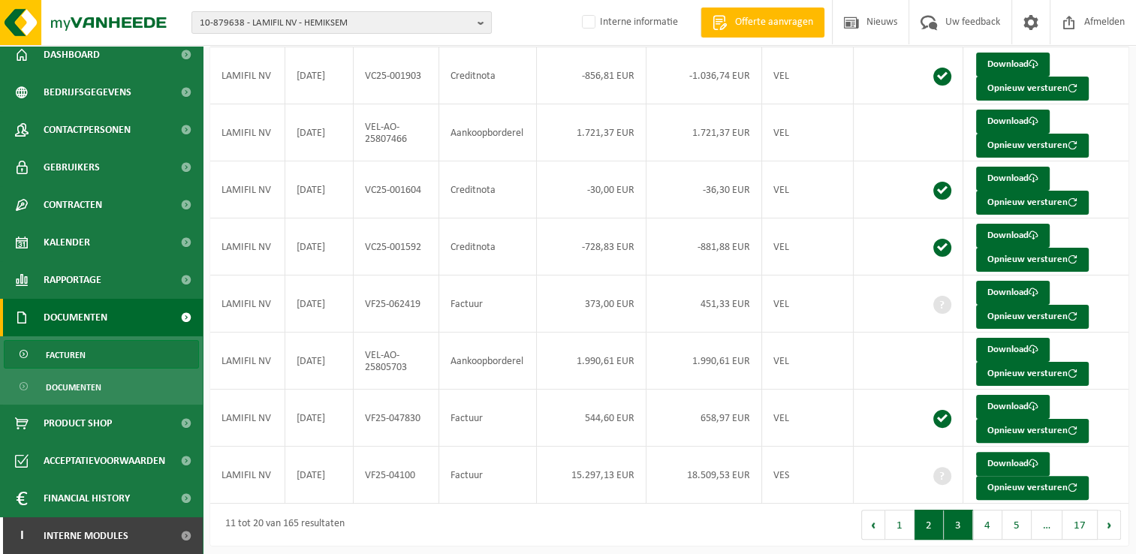
click at [966, 518] on button "3" at bounding box center [958, 525] width 29 height 30
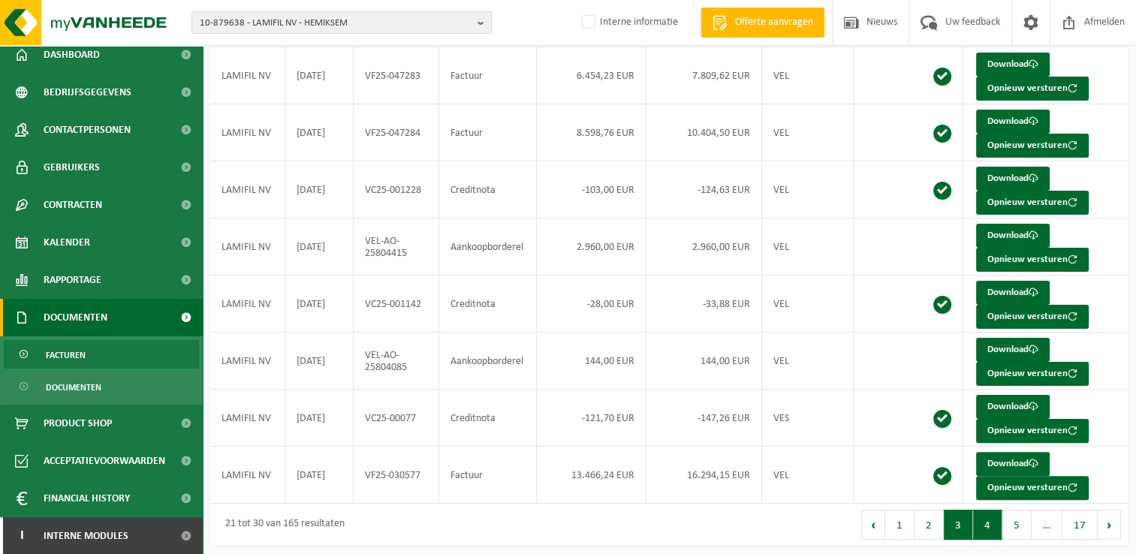
click at [991, 520] on button "4" at bounding box center [987, 525] width 29 height 30
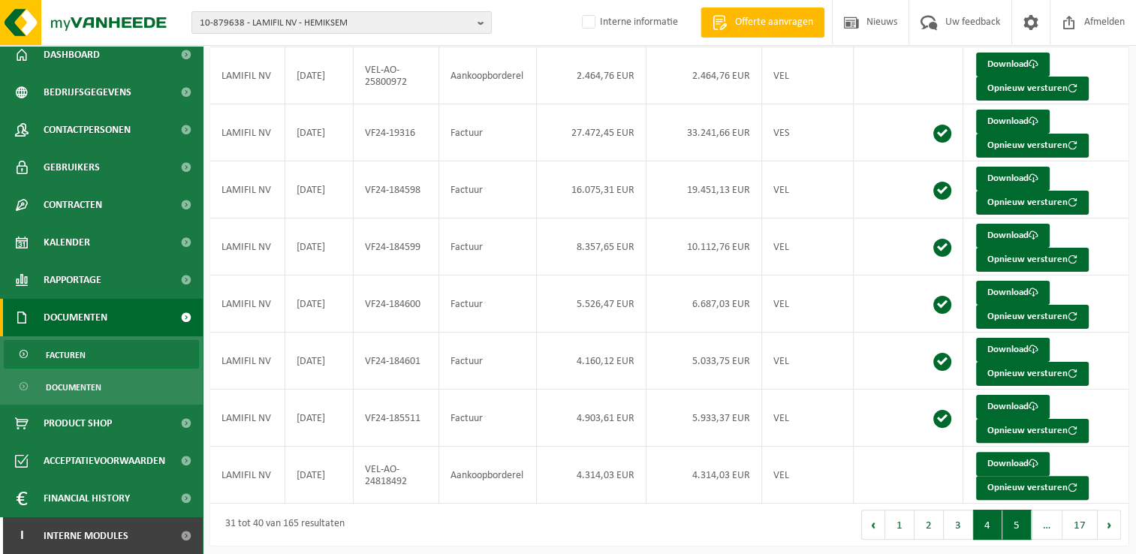
click at [1014, 524] on button "5" at bounding box center [1017, 525] width 29 height 30
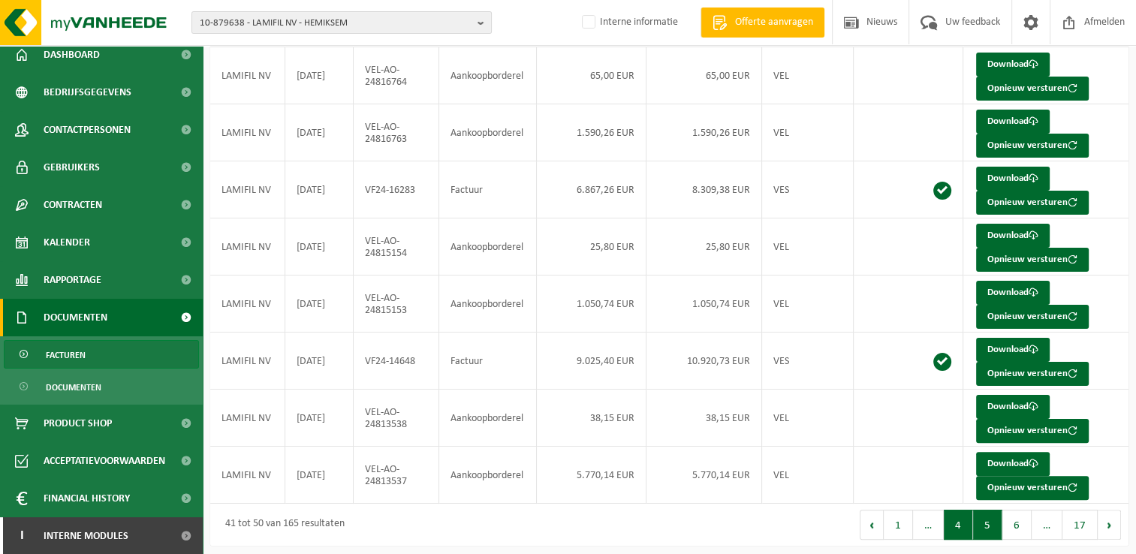
click at [958, 524] on button "4" at bounding box center [958, 525] width 29 height 30
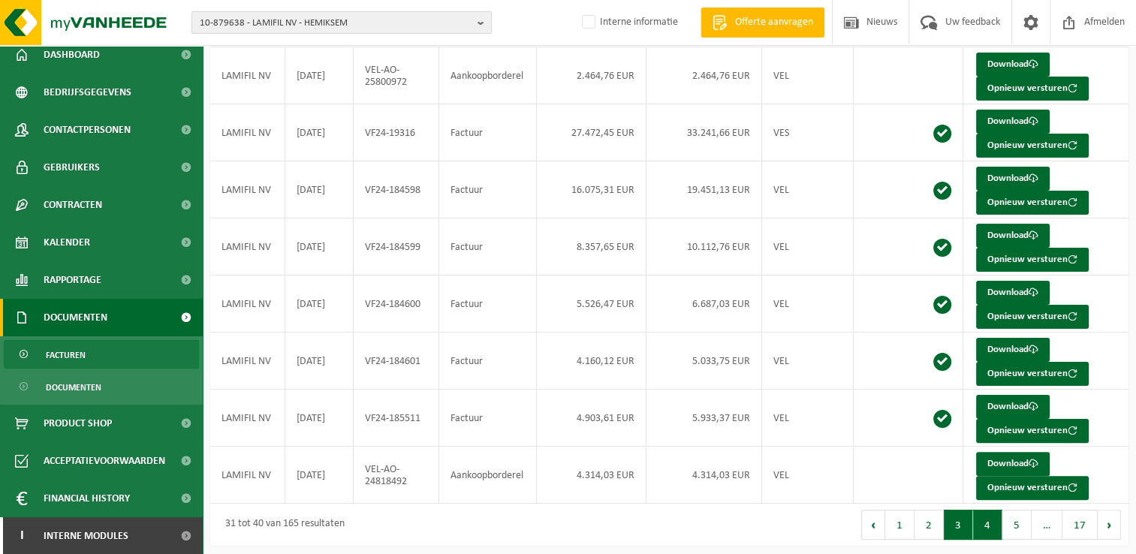
click at [957, 528] on button "3" at bounding box center [958, 525] width 29 height 30
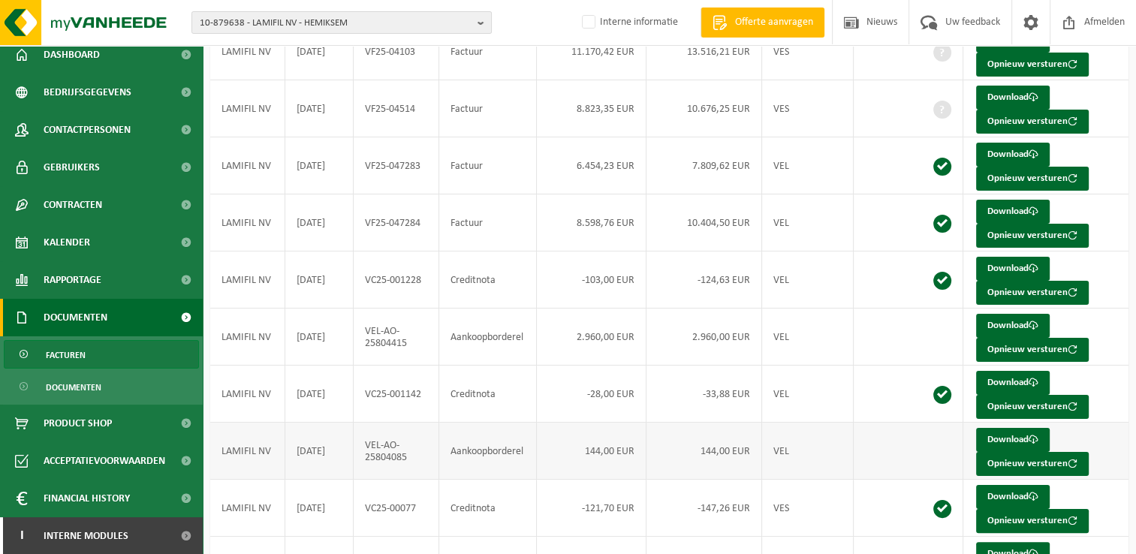
scroll to position [146, 0]
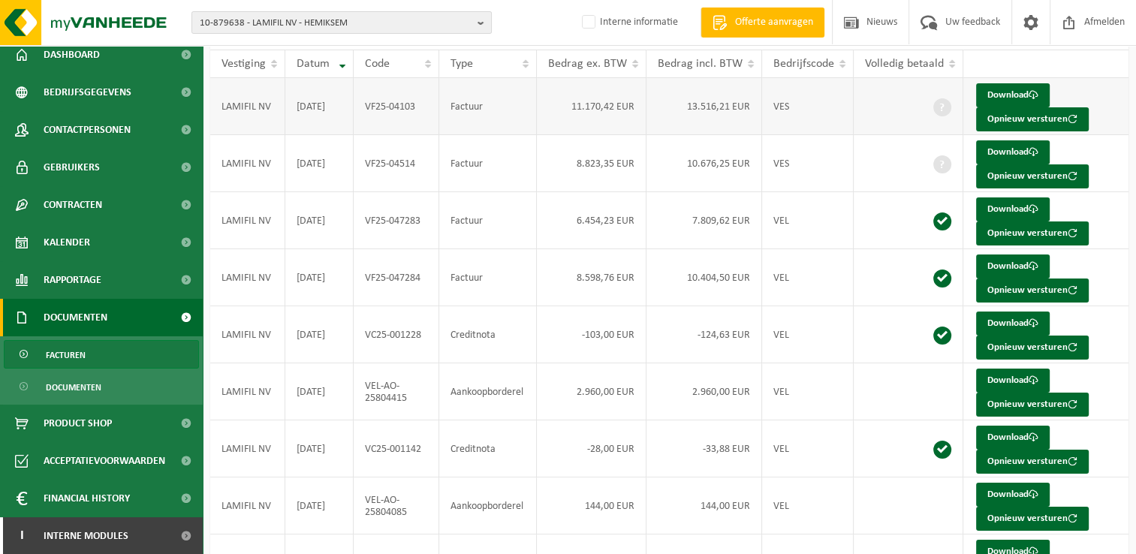
click at [512, 101] on td "Factuur" at bounding box center [487, 106] width 97 height 57
click at [978, 98] on link "Download" at bounding box center [1013, 95] width 74 height 24
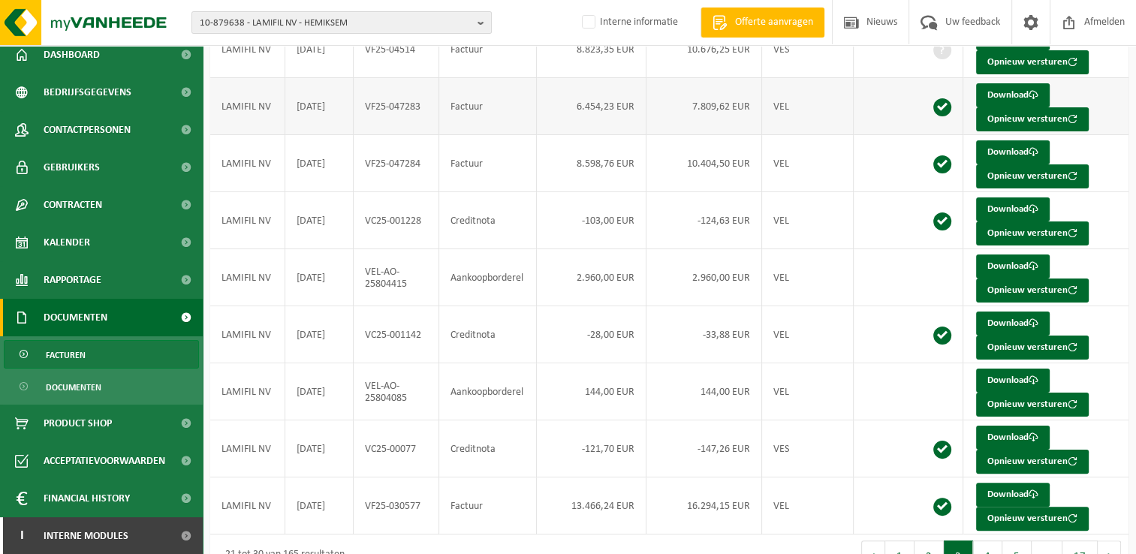
scroll to position [291, 0]
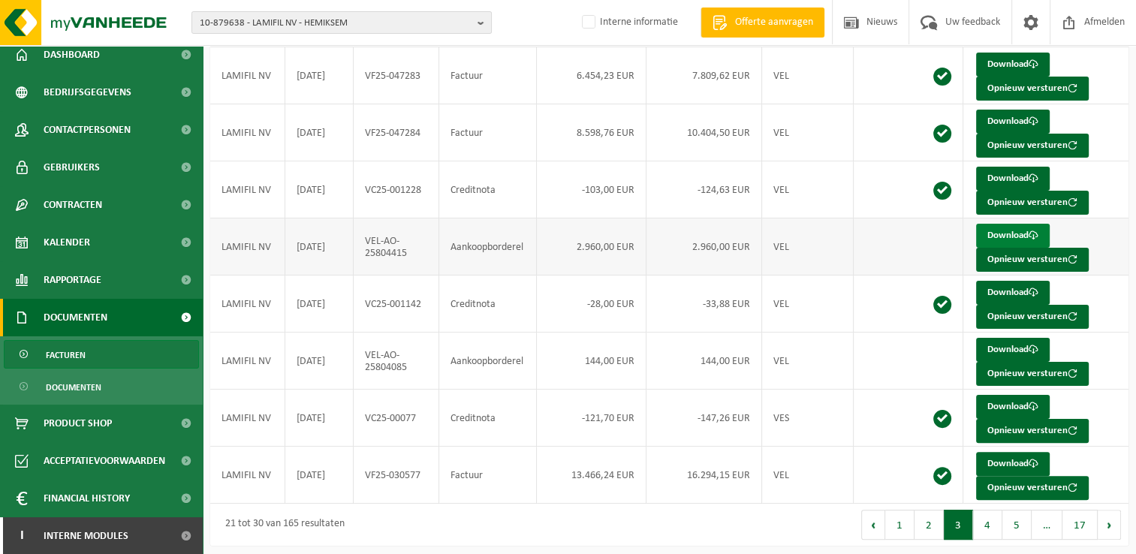
click at [1000, 228] on link "Download" at bounding box center [1013, 236] width 74 height 24
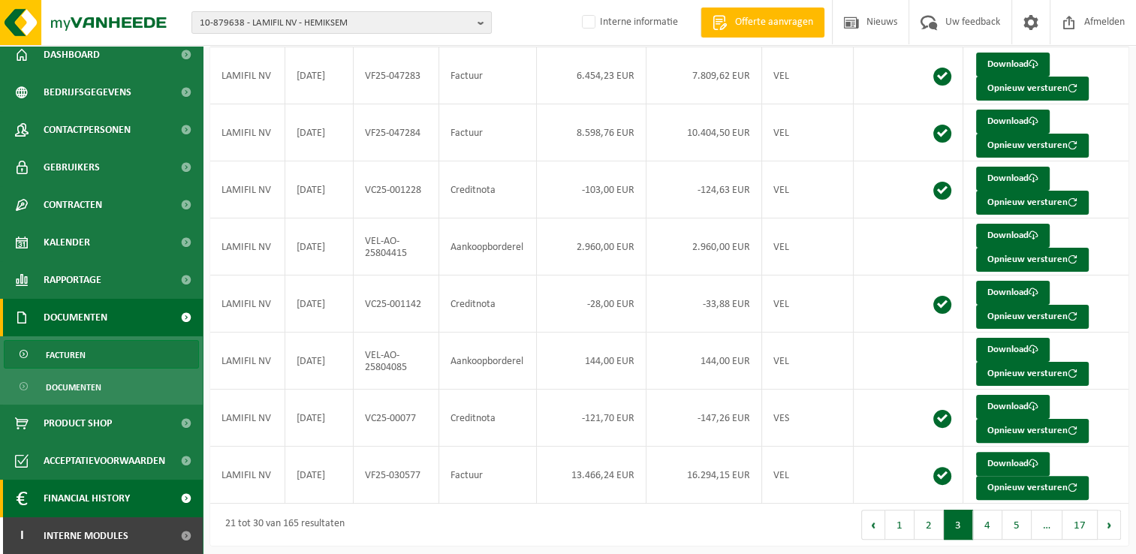
click at [83, 496] on span "Financial History" at bounding box center [87, 499] width 86 height 38
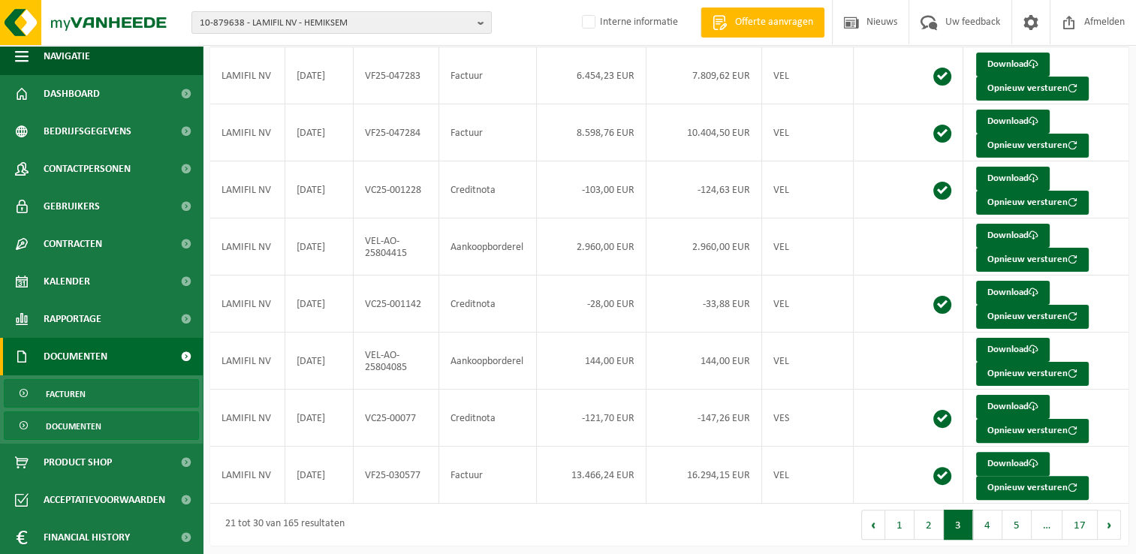
scroll to position [0, 0]
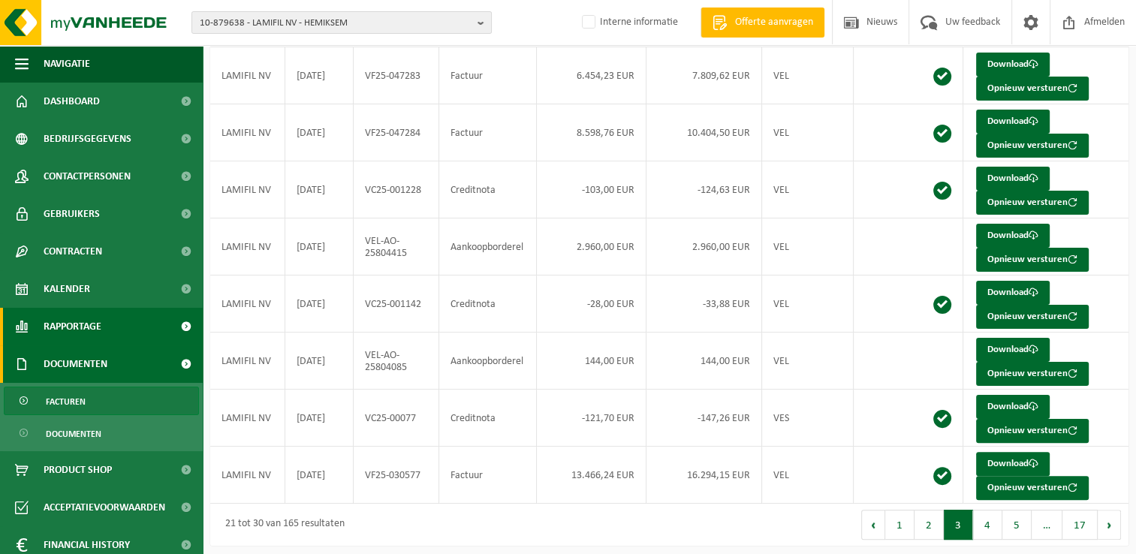
click at [80, 321] on span "Rapportage" at bounding box center [73, 327] width 58 height 38
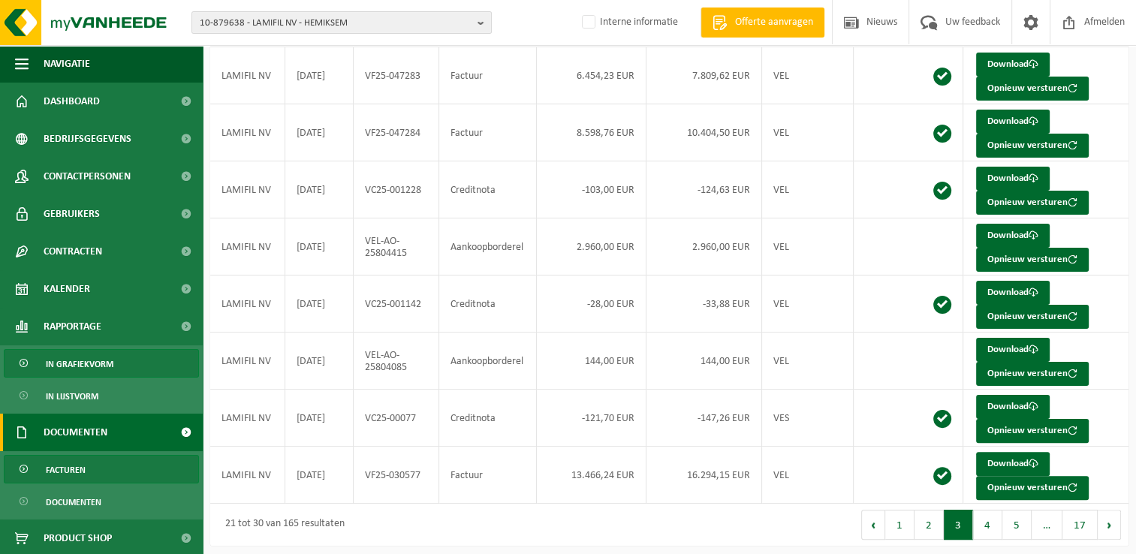
click at [66, 363] on span "In grafiekvorm" at bounding box center [80, 364] width 68 height 29
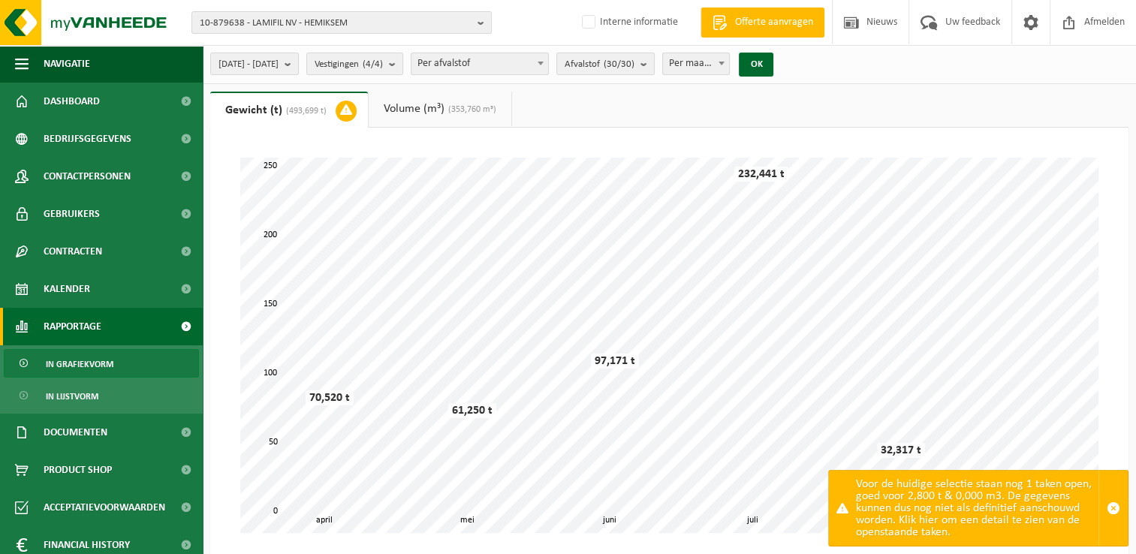
click at [498, 66] on span "Per afvalstof" at bounding box center [480, 63] width 137 height 21
click at [635, 68] on span "Afvalstof (30/30)" at bounding box center [600, 64] width 70 height 23
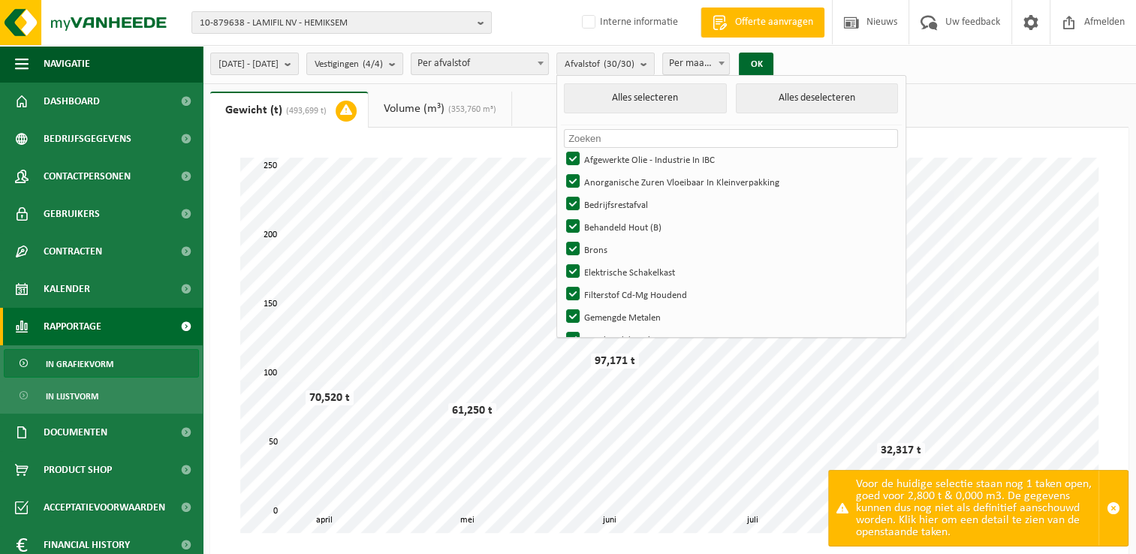
click at [632, 137] on input "text" at bounding box center [731, 138] width 334 height 19
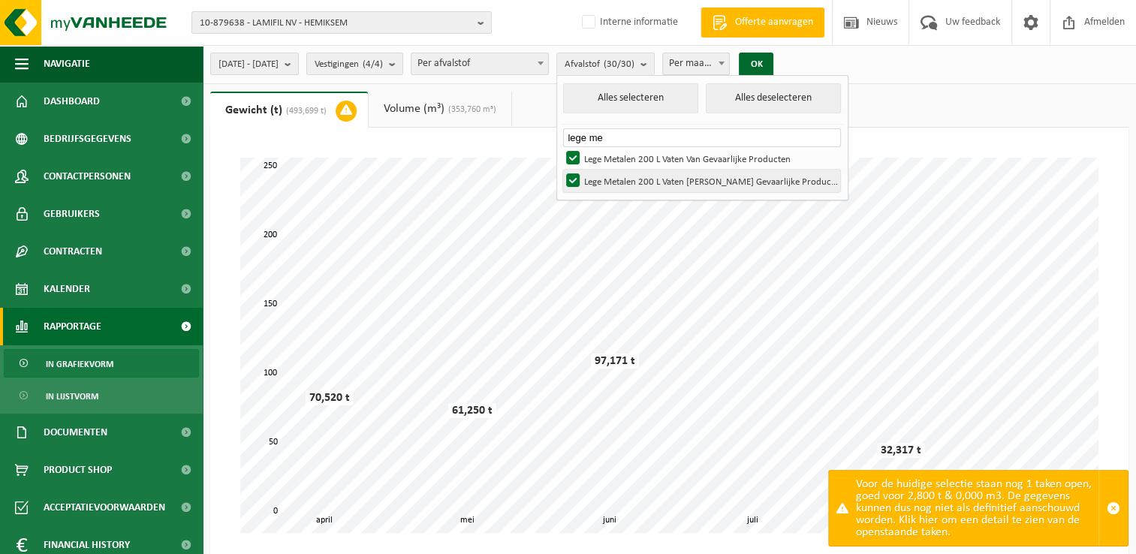
type input "lege me"
click at [670, 181] on label "Lege Metalen 200 L Vaten [PERSON_NAME] Gevaarlijke Producten" at bounding box center [701, 181] width 277 height 23
click at [561, 170] on input "Lege Metalen 200 L Vaten [PERSON_NAME] Gevaarlijke Producten" at bounding box center [560, 169] width 1 height 1
checkbox input "false"
click at [619, 155] on label "Lege Metalen 200 L Vaten Van Gevaarlijke Producten" at bounding box center [701, 158] width 277 height 23
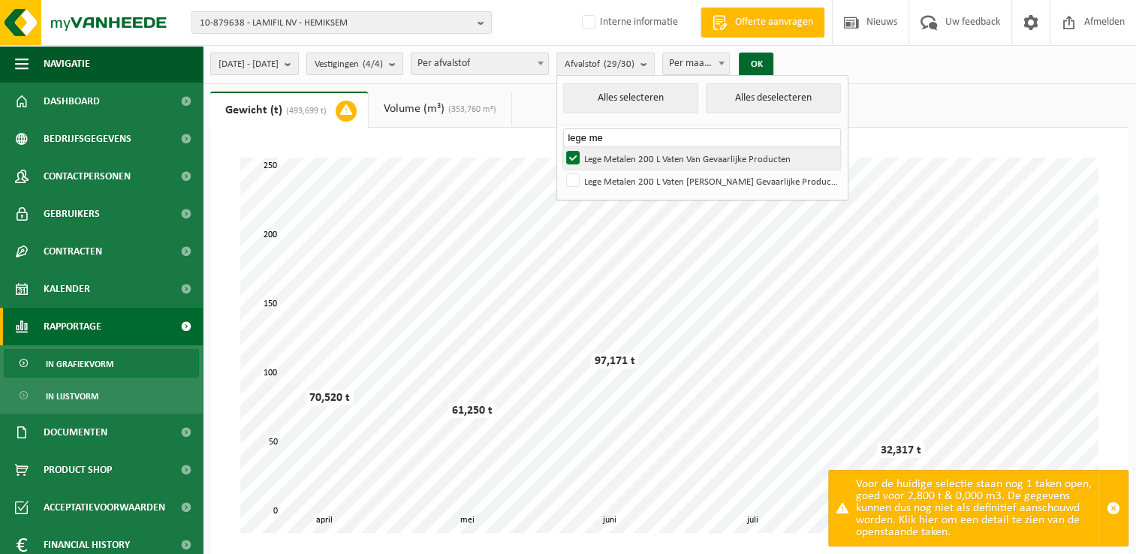
click at [561, 147] on input "Lege Metalen 200 L Vaten Van Gevaarlijke Producten" at bounding box center [560, 146] width 1 height 1
click at [617, 160] on label "Lege Metalen 200 L Vaten Van Gevaarlijke Producten" at bounding box center [701, 158] width 277 height 23
click at [561, 147] on input "Lege Metalen 200 L Vaten Van Gevaarlijke Producten" at bounding box center [560, 146] width 1 height 1
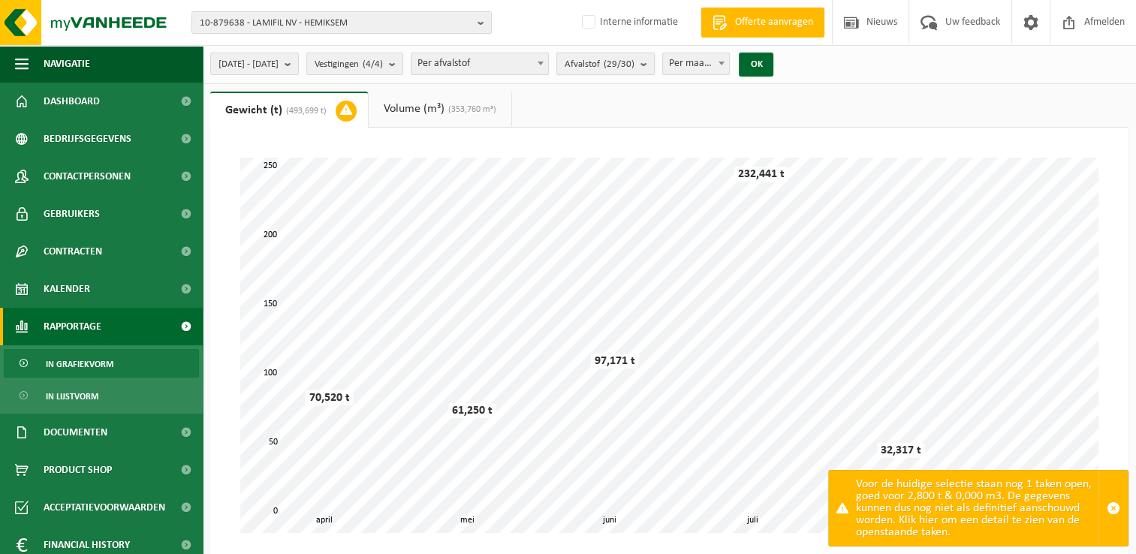
click at [654, 63] on b "submit" at bounding box center [648, 63] width 14 height 21
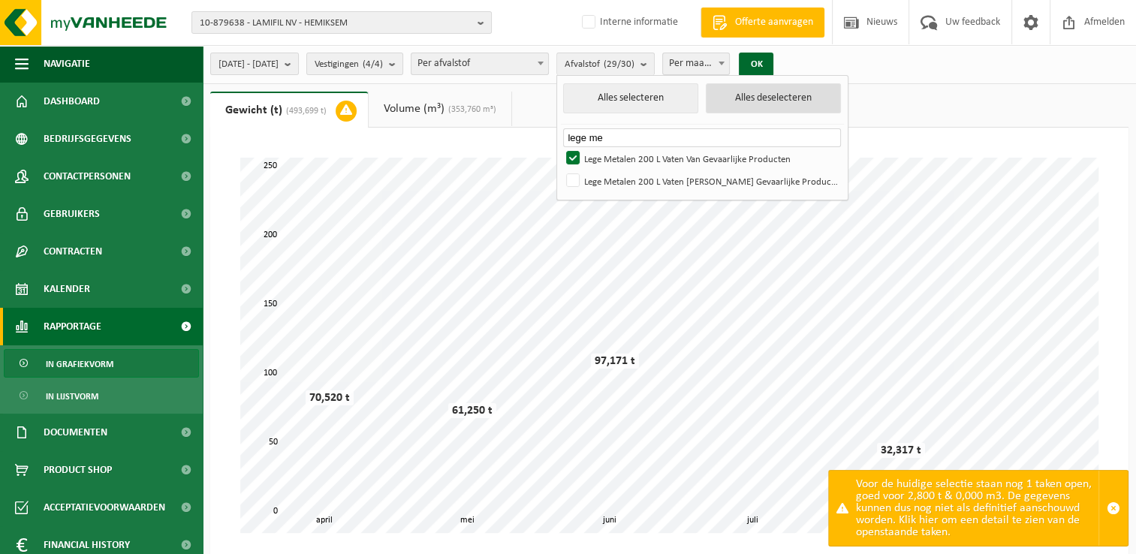
click at [748, 104] on button "Alles deselecteren" at bounding box center [773, 98] width 134 height 30
click at [613, 156] on label "Lege Metalen 200 L Vaten Van Gevaarlijke Producten" at bounding box center [701, 158] width 277 height 23
click at [561, 147] on input "Lege Metalen 200 L Vaten Van Gevaarlijke Producten" at bounding box center [560, 146] width 1 height 1
checkbox input "true"
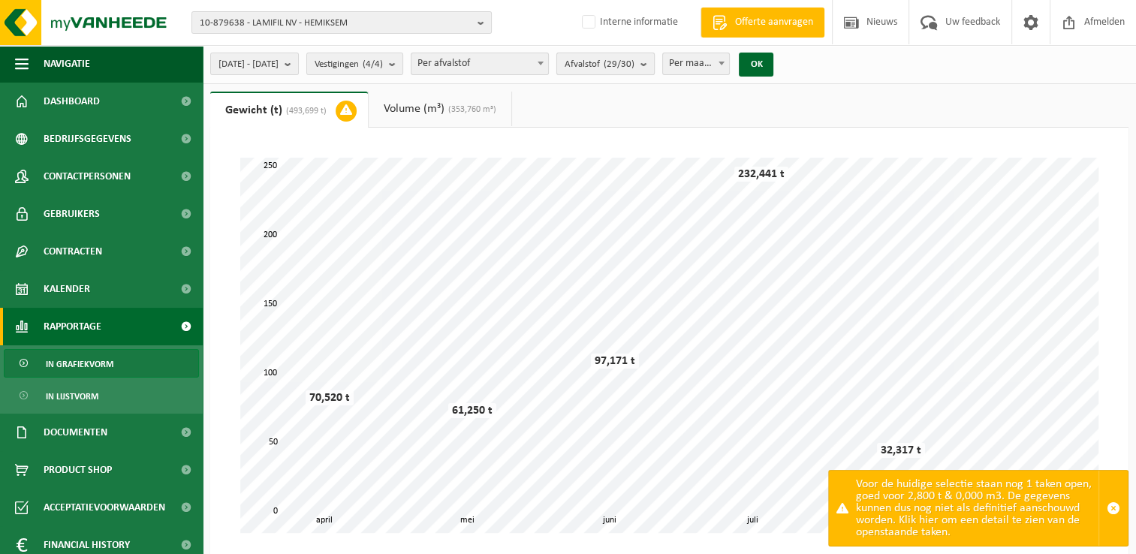
click at [654, 65] on b "submit" at bounding box center [648, 63] width 14 height 21
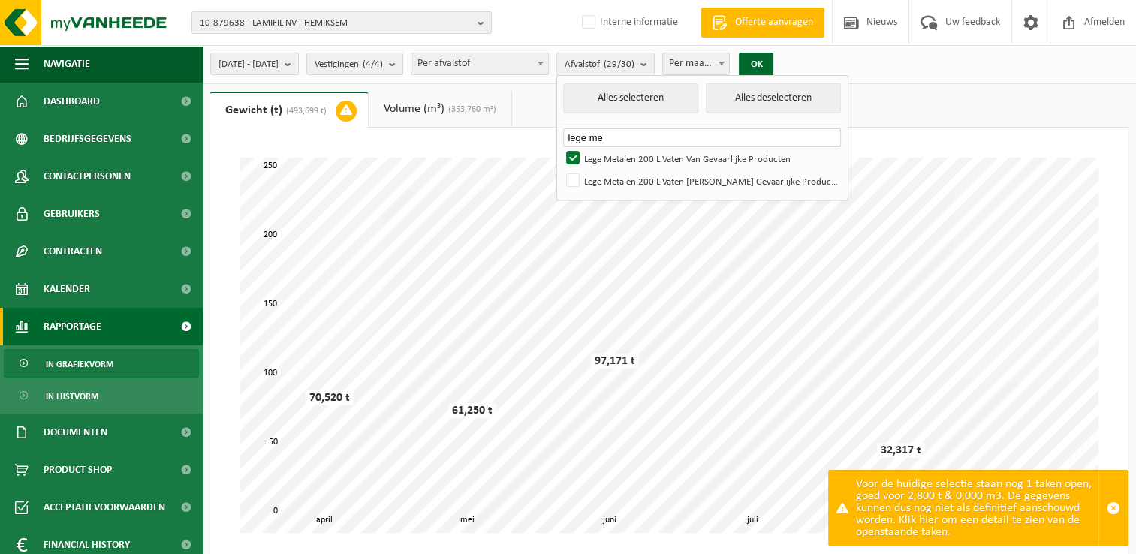
drag, startPoint x: 655, startPoint y: 138, endPoint x: 597, endPoint y: 139, distance: 57.8
click at [597, 139] on ul "Alles selecteren Alles deselecteren lege me Geen materialen beschikbaar voor de…" at bounding box center [702, 138] width 291 height 124
drag, startPoint x: 597, startPoint y: 139, endPoint x: 655, endPoint y: 140, distance: 57.8
click at [655, 140] on ul "Alles selecteren Alles deselecteren lege me Geen materialen beschikbaar voor de…" at bounding box center [702, 138] width 291 height 124
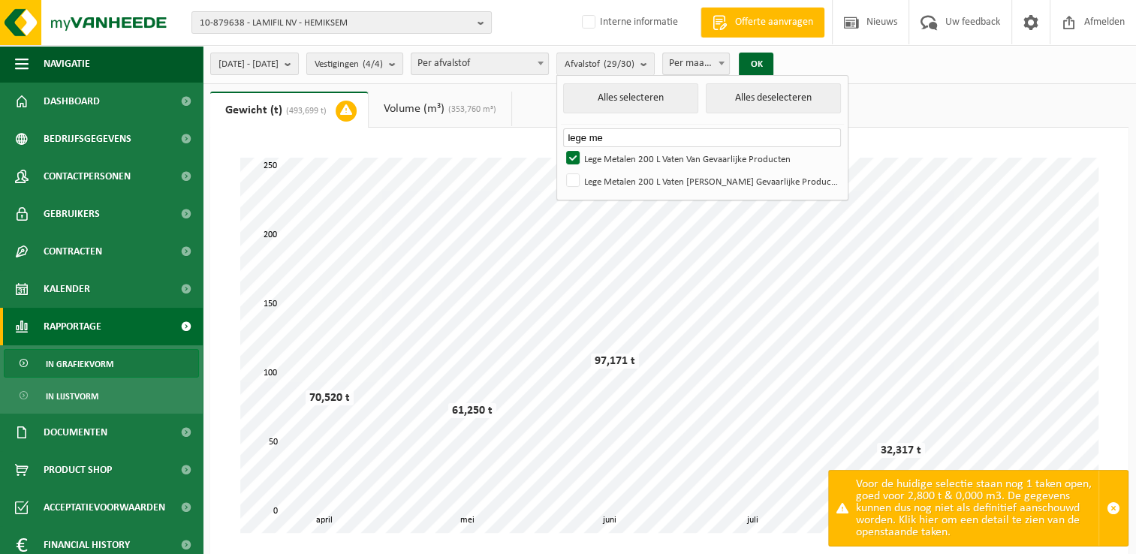
click at [655, 140] on input "lege me" at bounding box center [701, 137] width 277 height 19
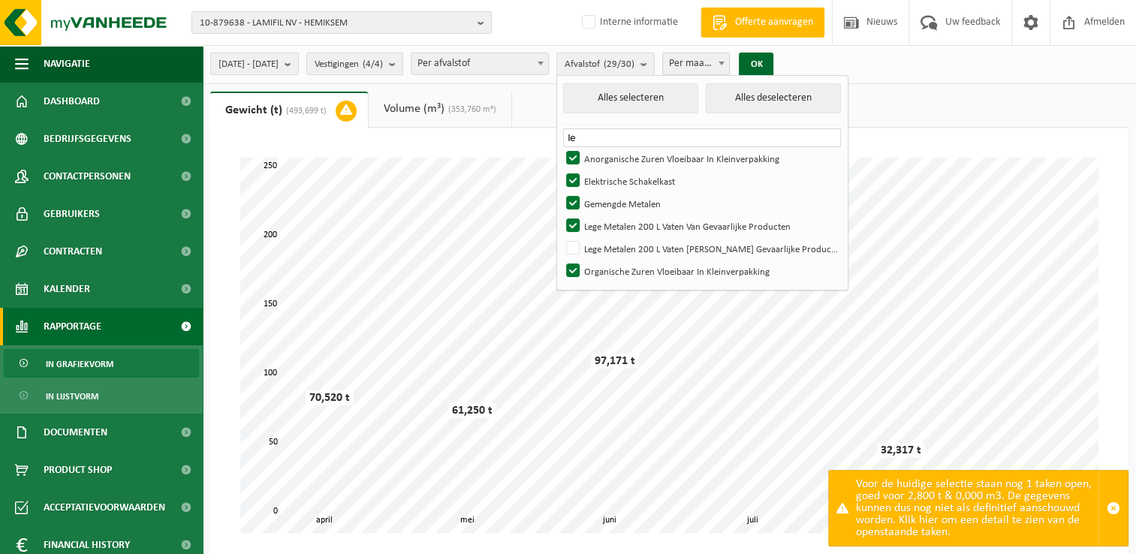
type input "l"
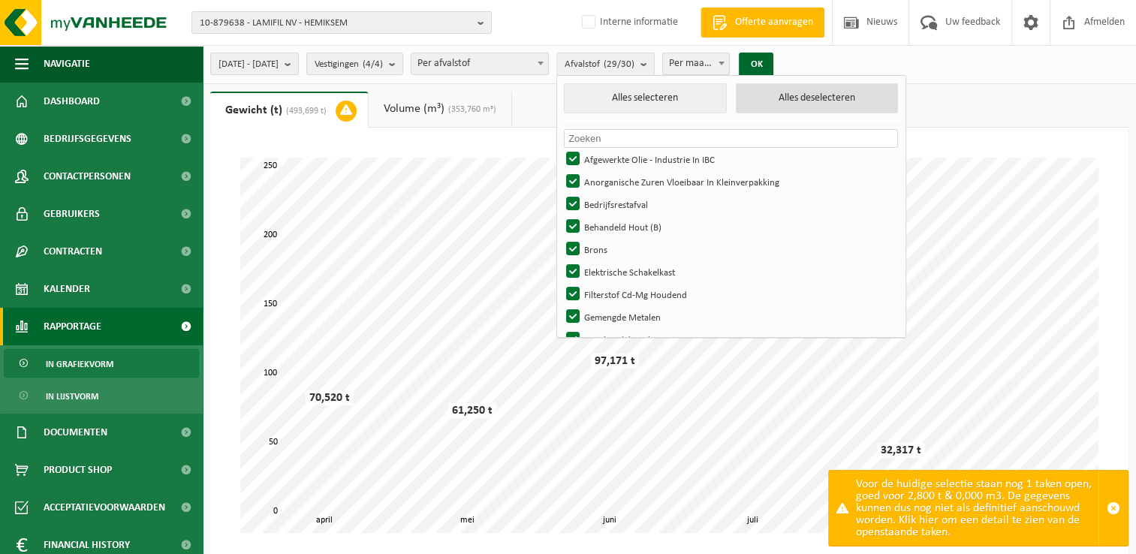
click at [823, 92] on button "Alles deselecteren" at bounding box center [817, 98] width 162 height 30
checkbox input "false"
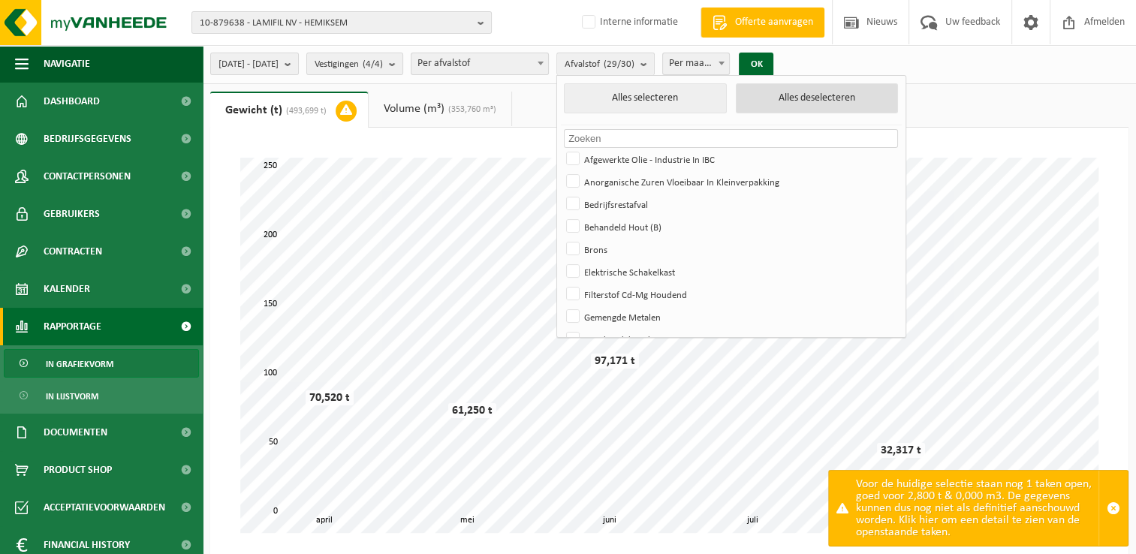
checkbox input "false"
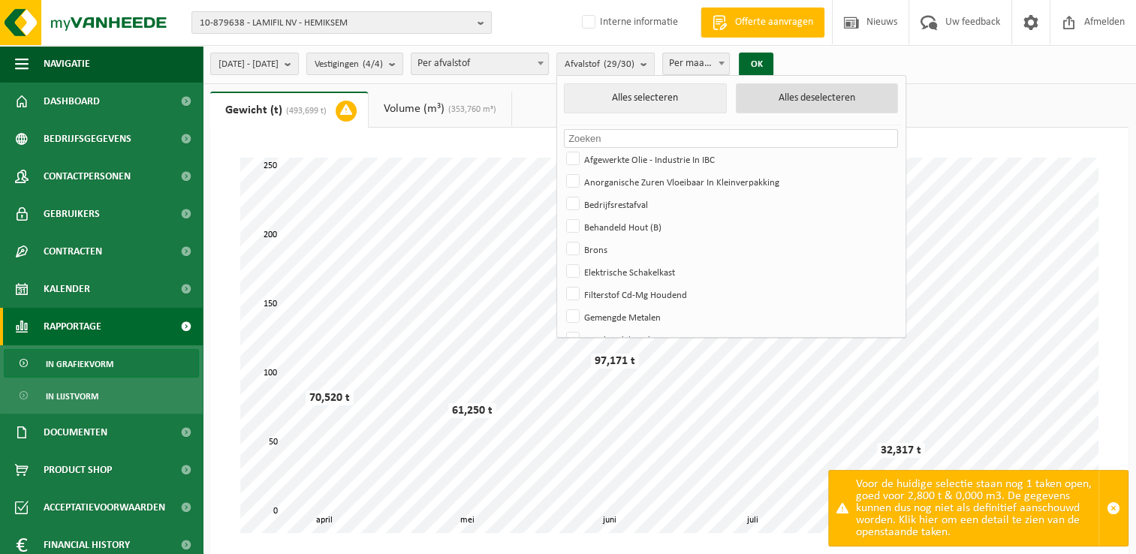
checkbox input "false"
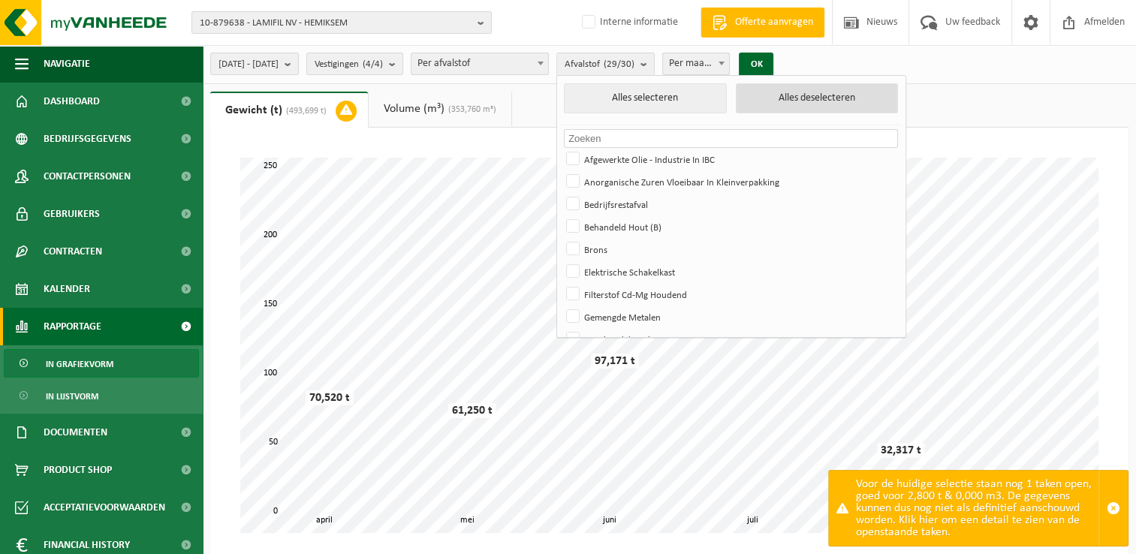
checkbox input "false"
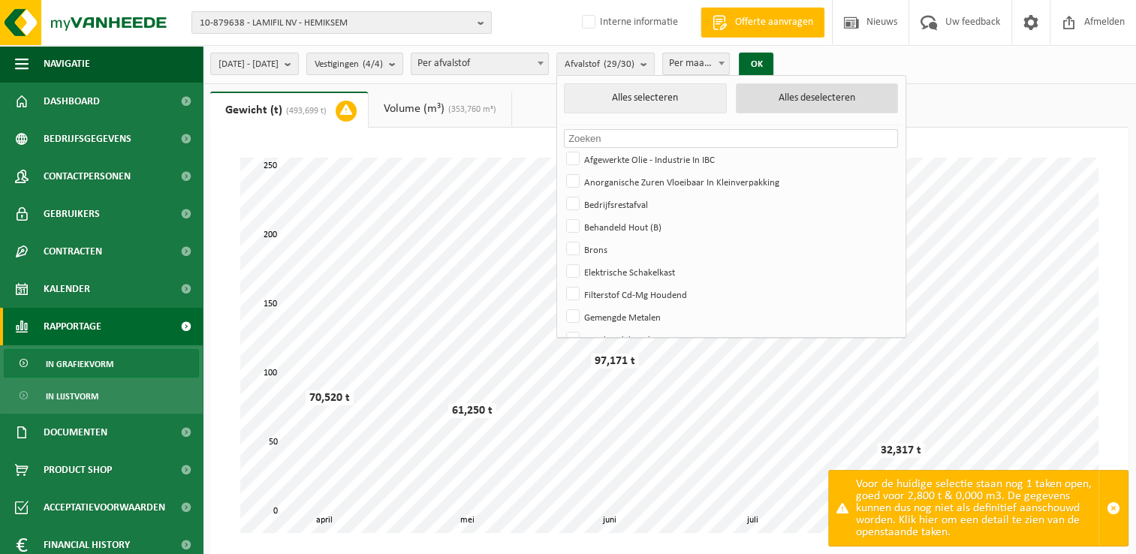
checkbox input "false"
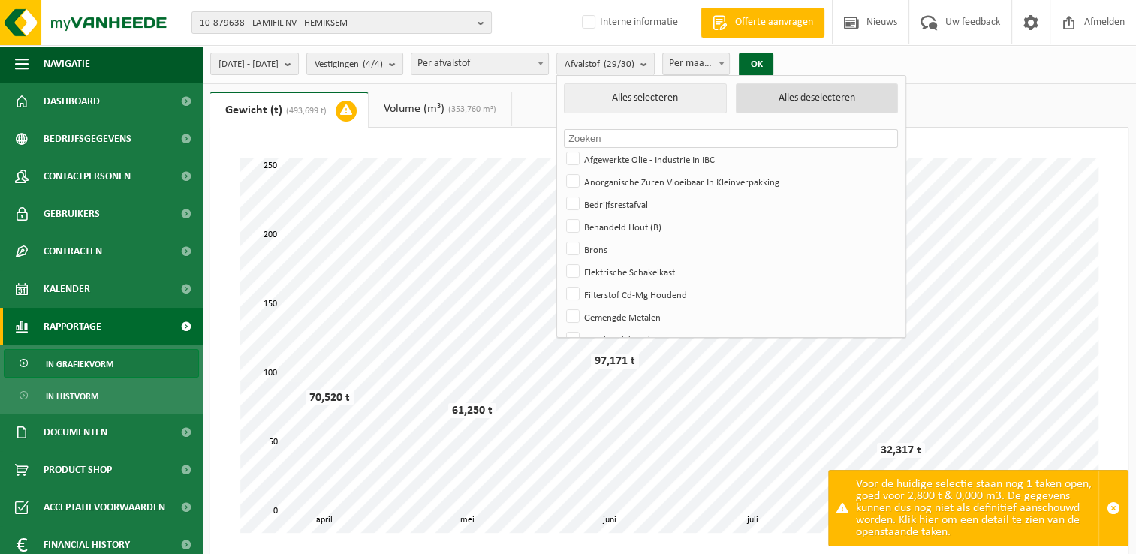
checkbox input "false"
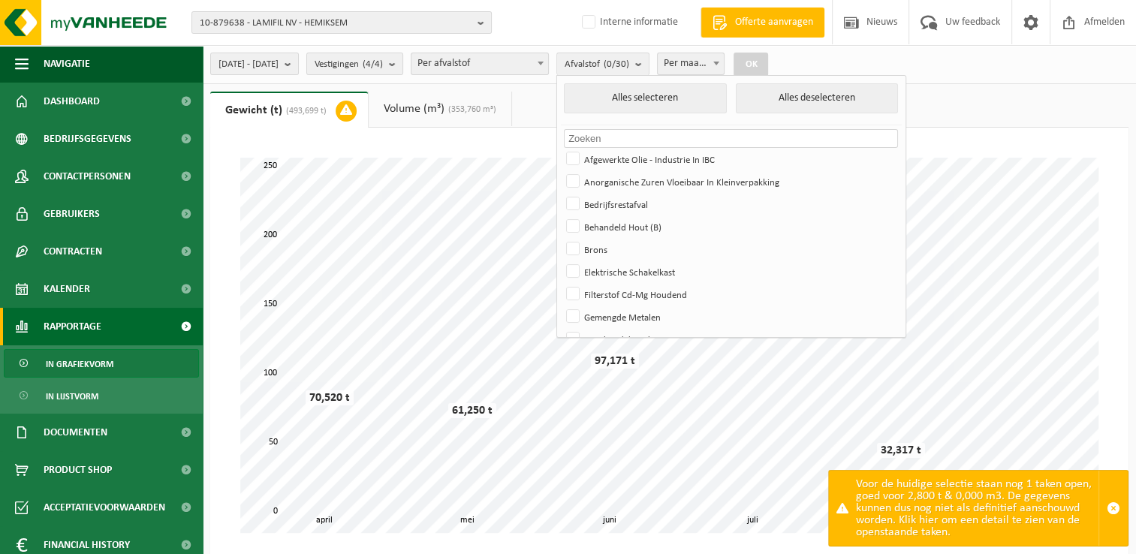
click at [641, 134] on input "text" at bounding box center [731, 138] width 334 height 19
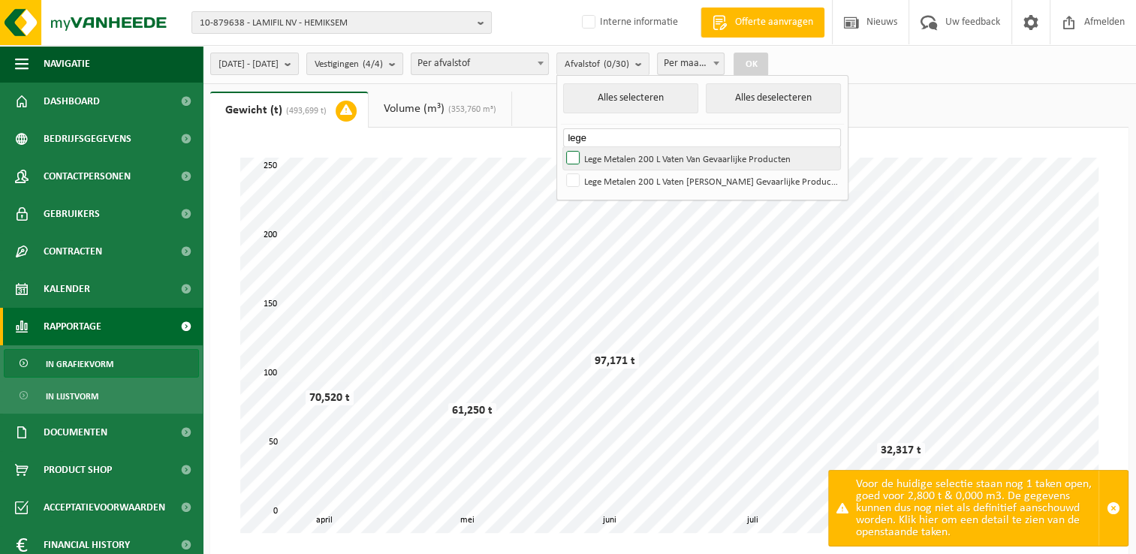
type input "lege"
click at [623, 158] on label "Lege Metalen 200 L Vaten Van Gevaarlijke Producten" at bounding box center [701, 158] width 277 height 23
click at [561, 147] on input "Lege Metalen 200 L Vaten Van Gevaarlijke Producten" at bounding box center [560, 146] width 1 height 1
checkbox input "true"
click at [298, 72] on b "submit" at bounding box center [292, 63] width 14 height 21
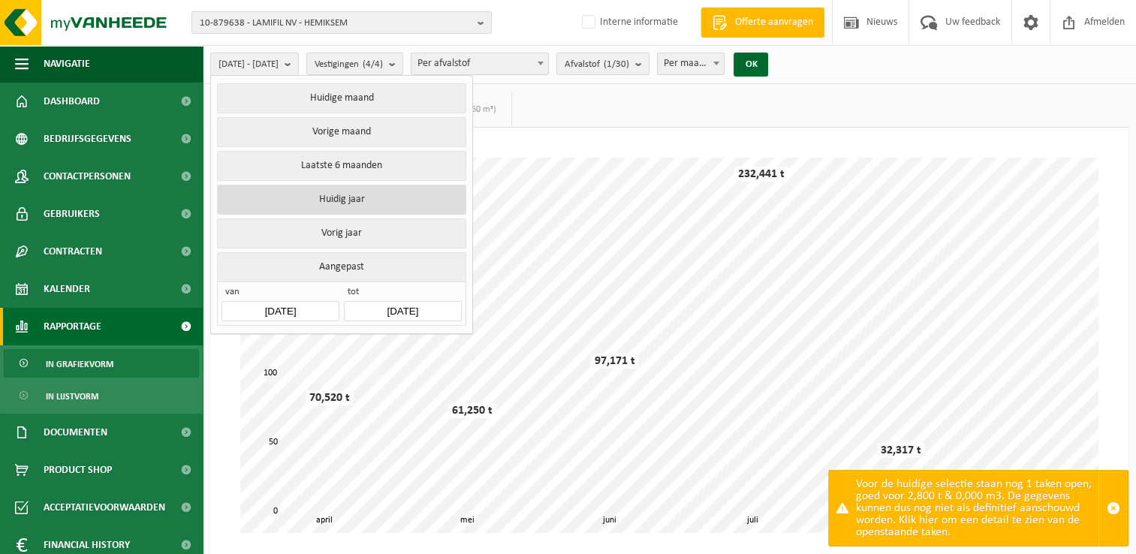
click at [321, 190] on button "Huidig jaar" at bounding box center [341, 200] width 249 height 30
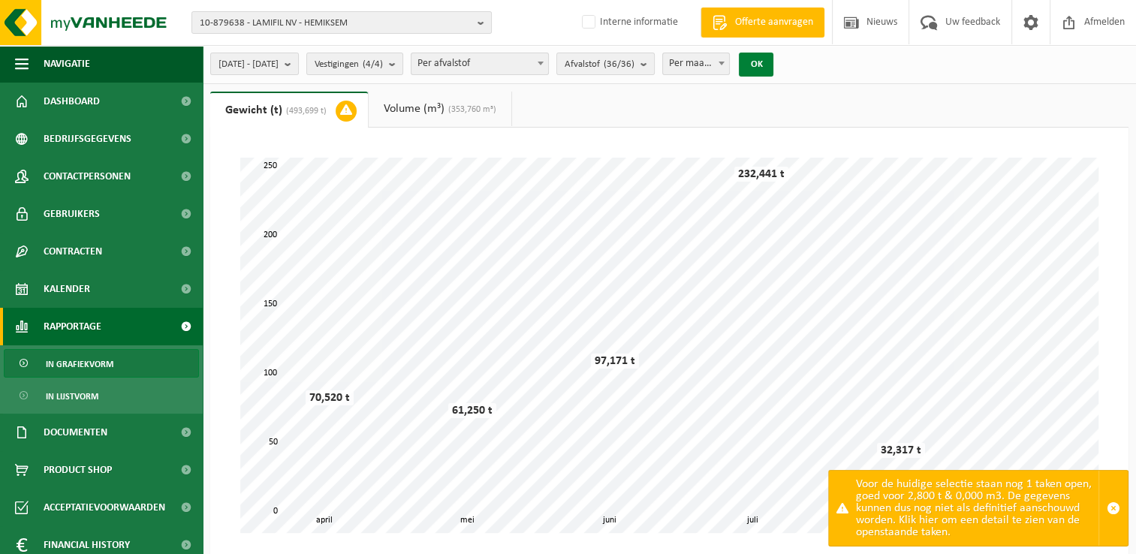
click at [774, 71] on button "OK" at bounding box center [756, 65] width 35 height 24
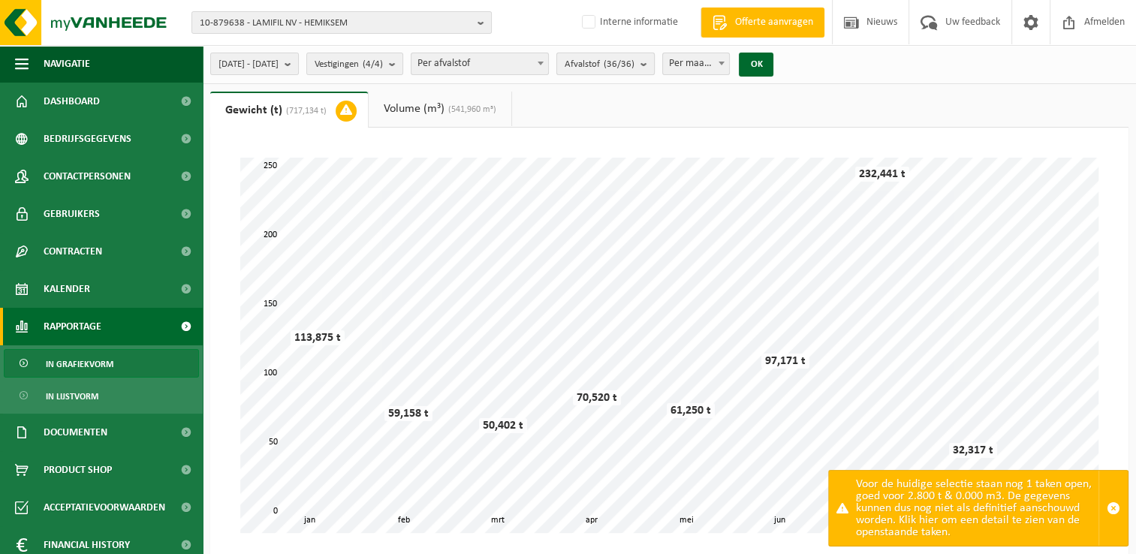
click at [655, 66] on button "Afvalstof (36/36)" at bounding box center [605, 64] width 98 height 23
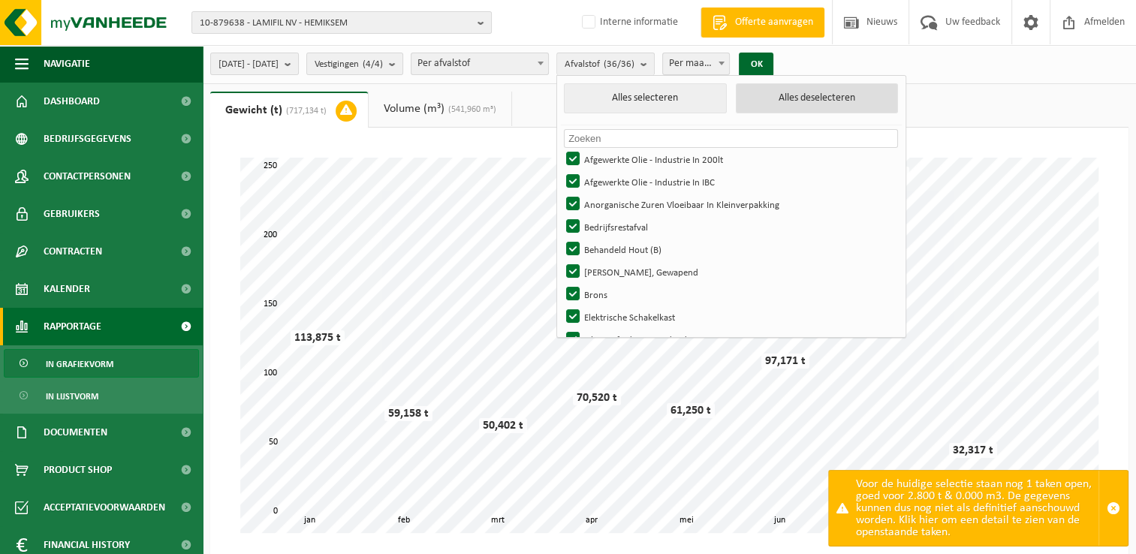
click at [803, 101] on button "Alles deselecteren" at bounding box center [817, 98] width 162 height 30
checkbox input "false"
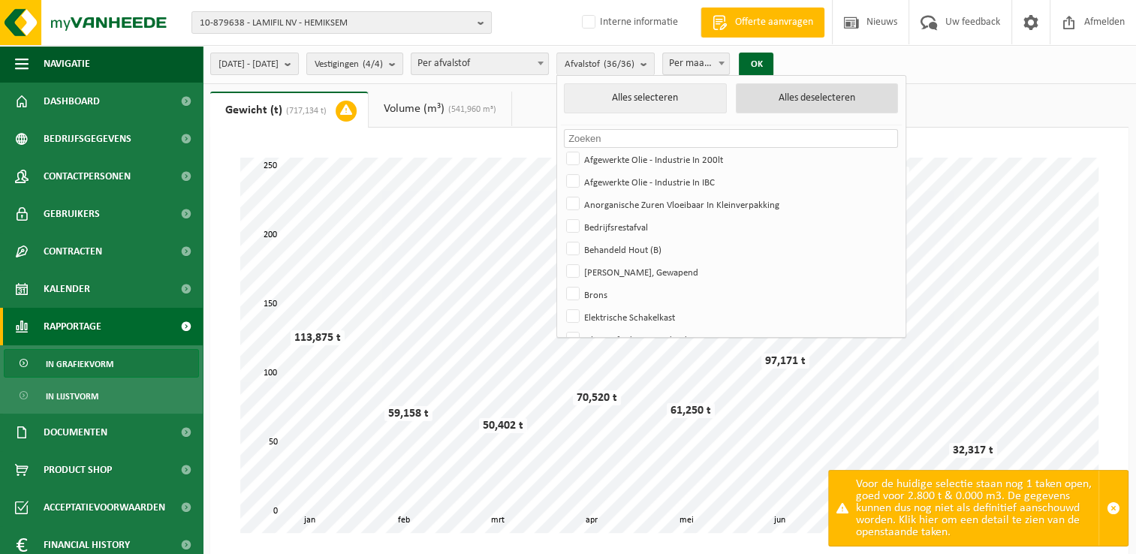
checkbox input "false"
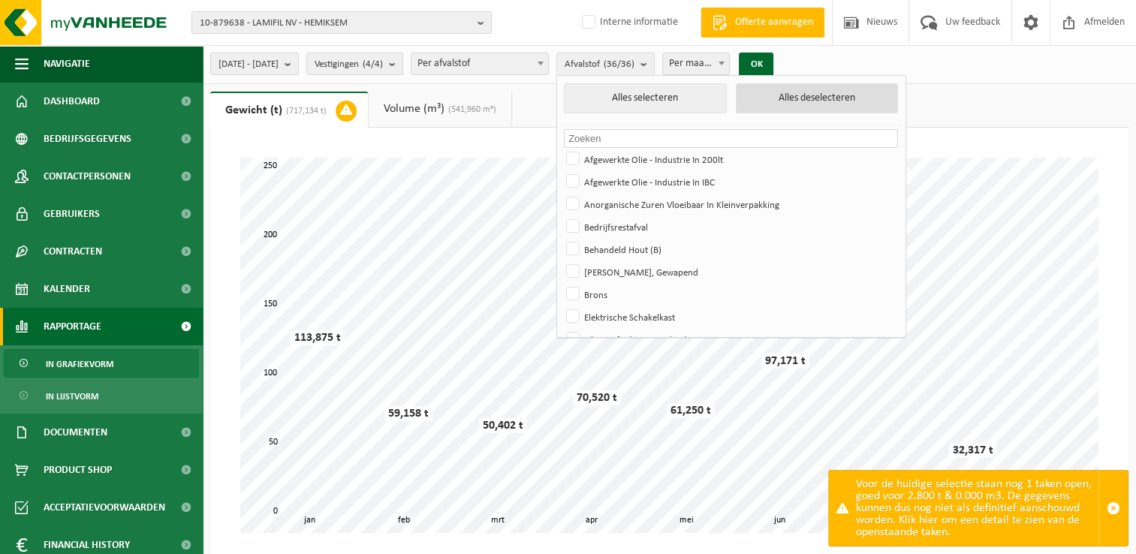
checkbox input "false"
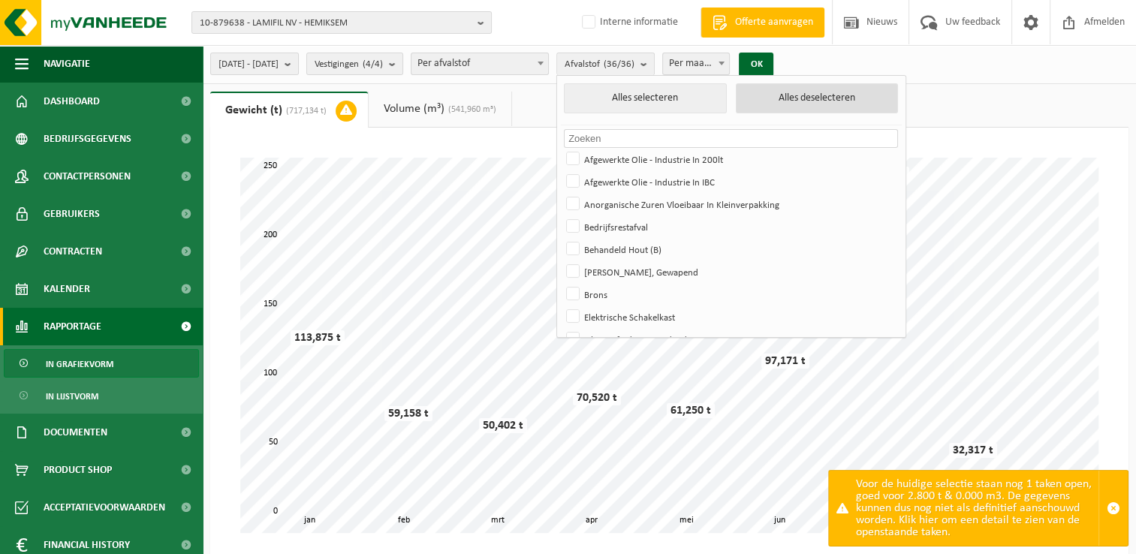
checkbox input "false"
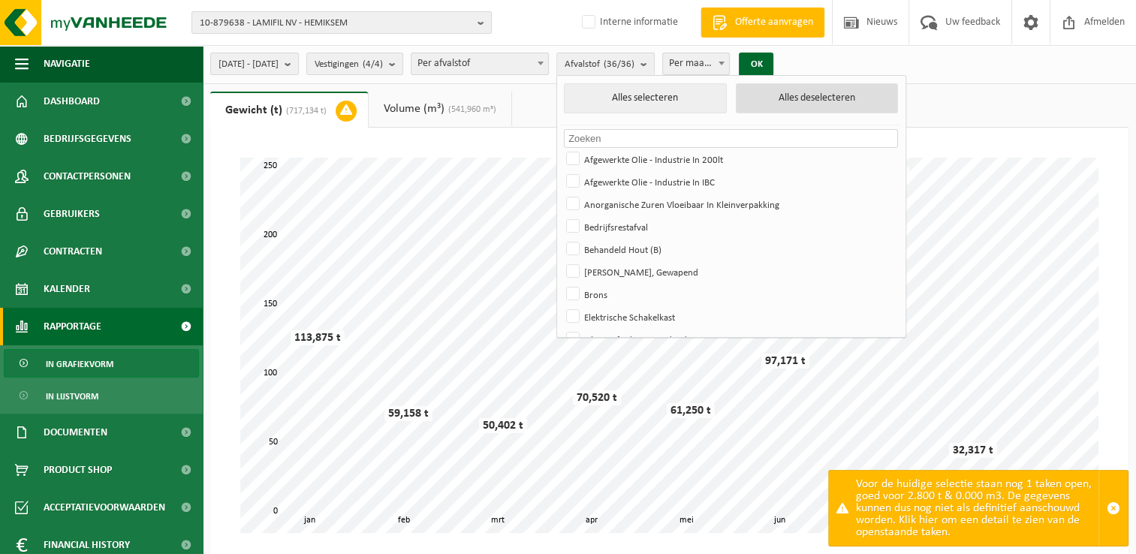
checkbox input "false"
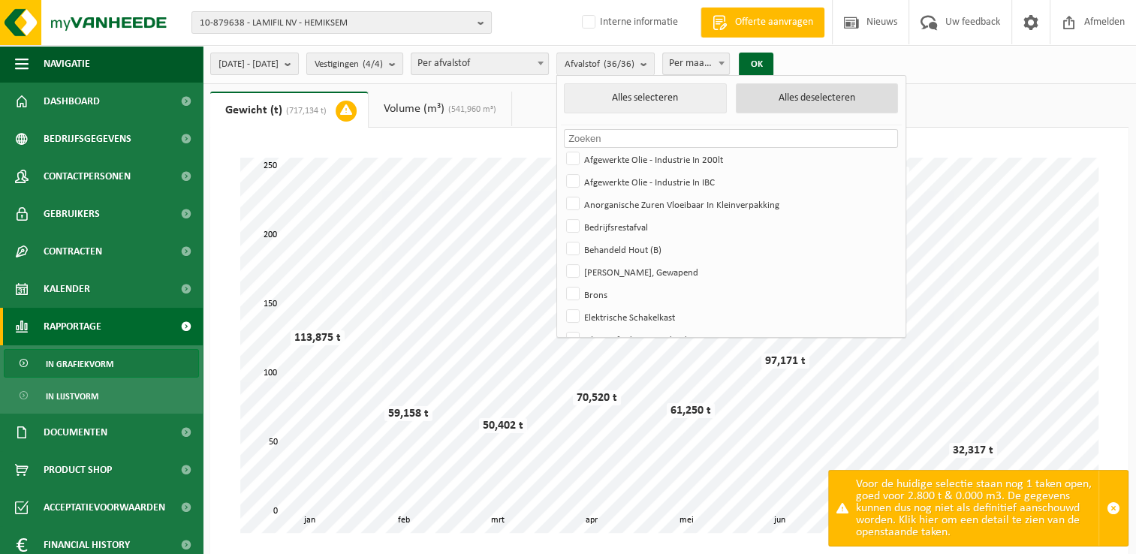
checkbox input "false"
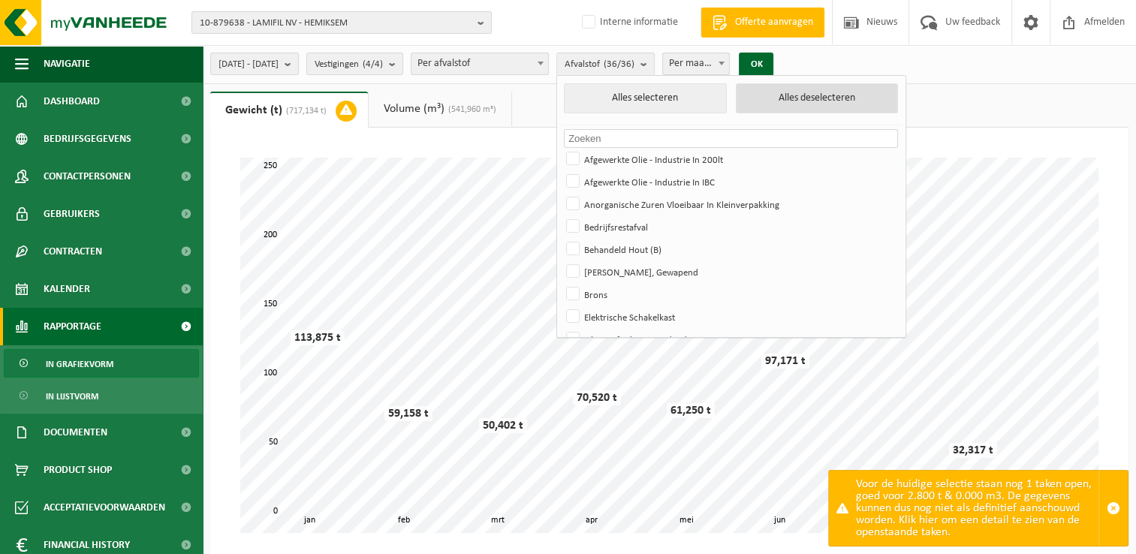
checkbox input "false"
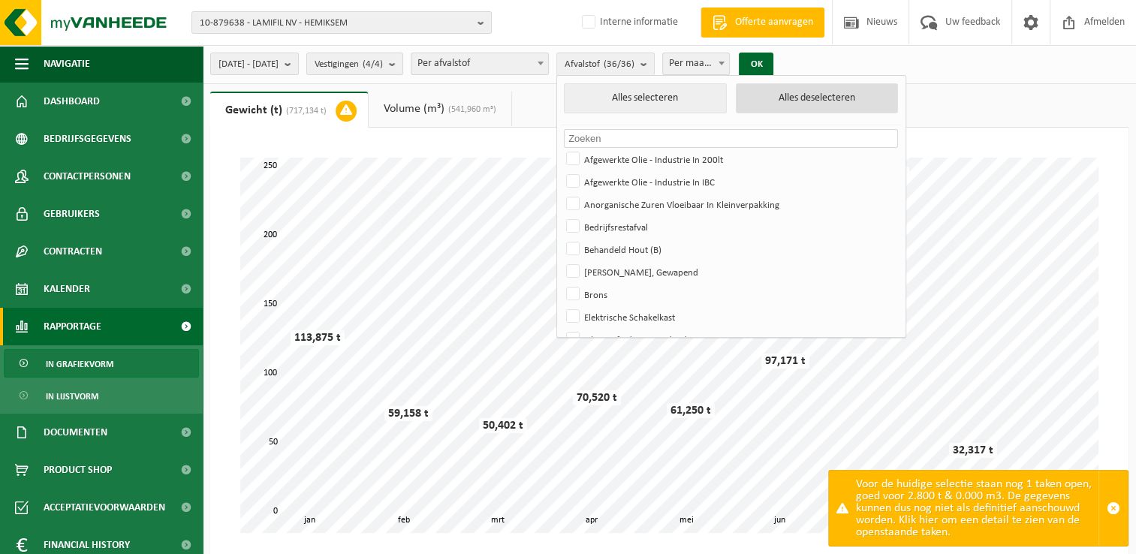
checkbox input "false"
click at [643, 145] on input "text" at bounding box center [731, 138] width 334 height 19
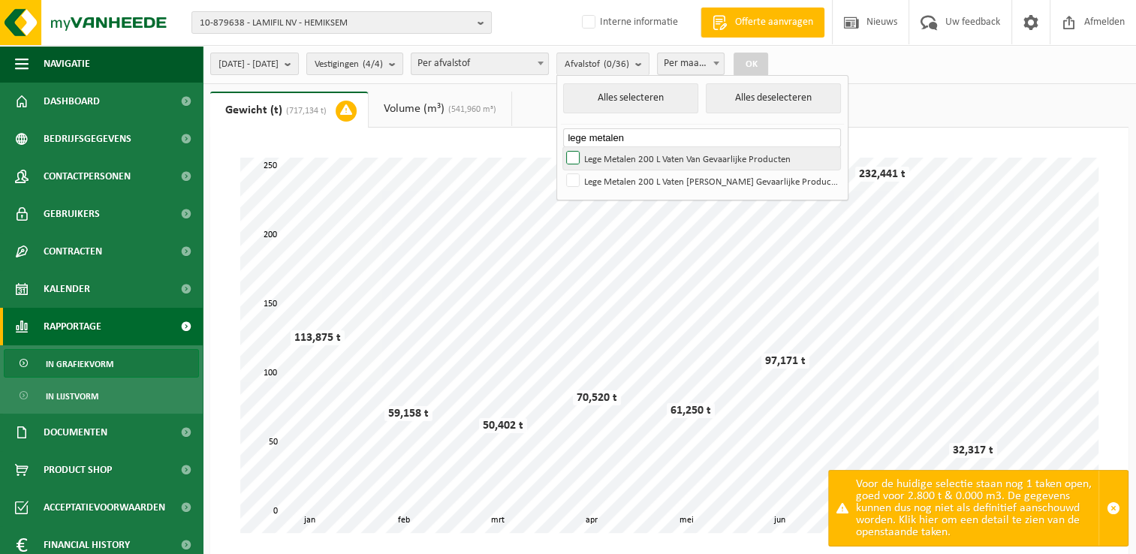
type input "lege metalen"
click at [614, 151] on label "Lege Metalen 200 L Vaten Van Gevaarlijke Producten" at bounding box center [701, 158] width 277 height 23
click at [561, 147] on input "Lege Metalen 200 L Vaten Van Gevaarlijke Producten" at bounding box center [560, 146] width 1 height 1
checkbox input "true"
click at [768, 63] on button "OK" at bounding box center [751, 65] width 35 height 24
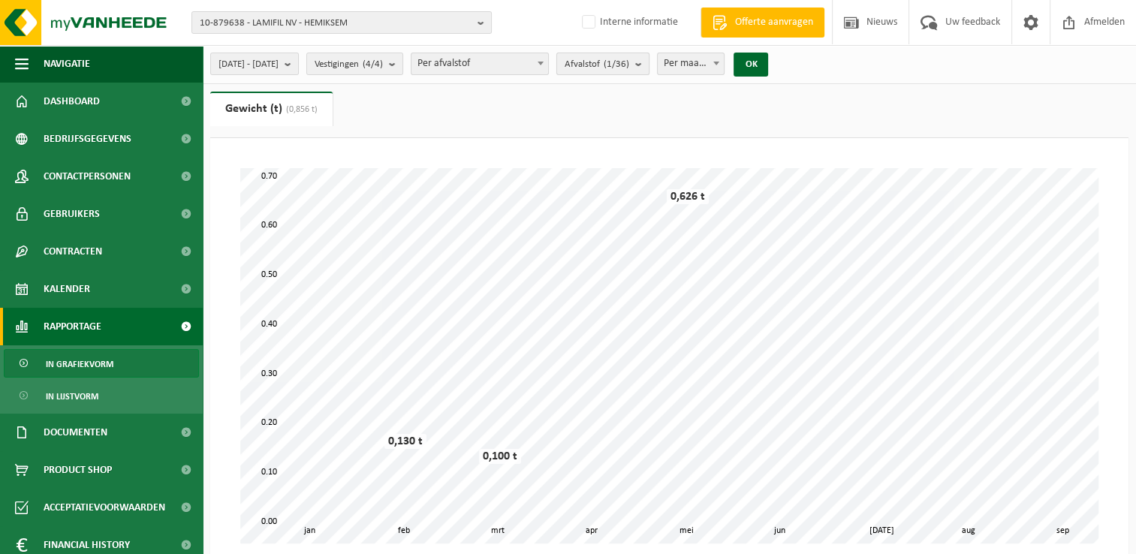
click at [629, 56] on span "Afvalstof (1/36)" at bounding box center [597, 64] width 65 height 23
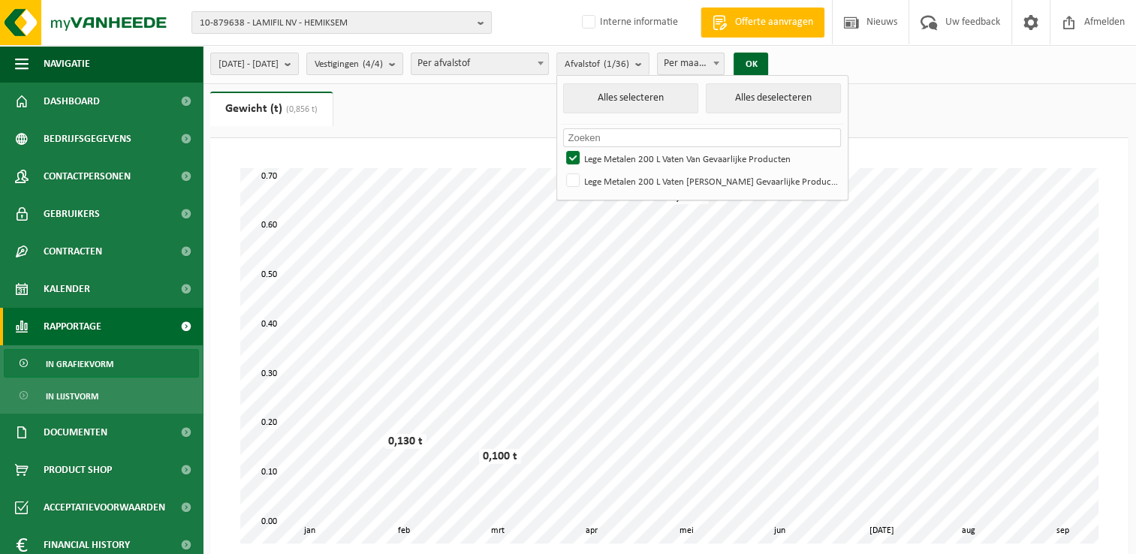
click at [655, 134] on input "text" at bounding box center [701, 137] width 277 height 19
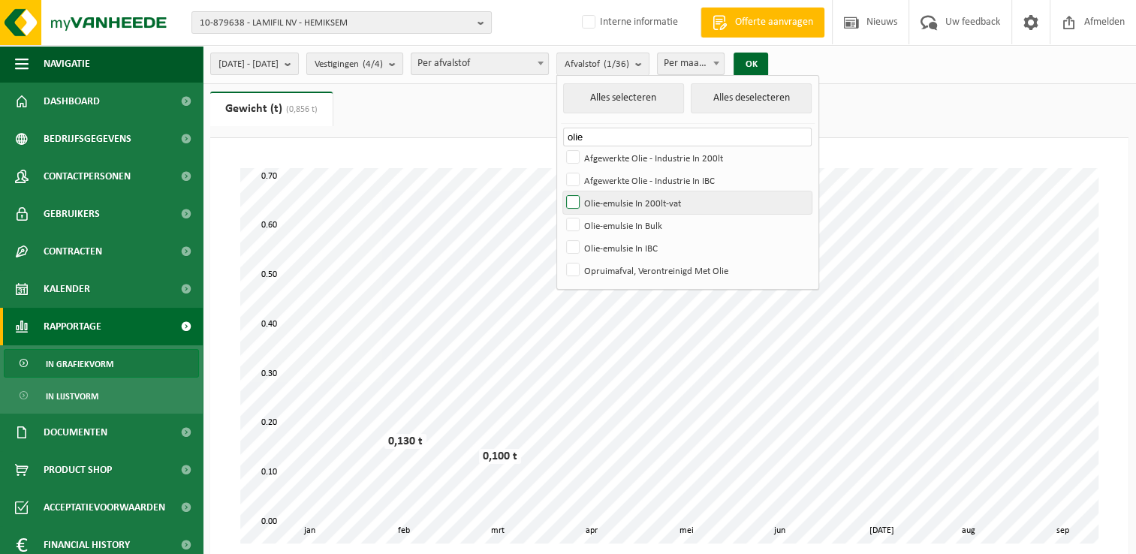
type input "olie"
click at [611, 203] on label "Olie-emulsie In 200lt-vat" at bounding box center [687, 202] width 249 height 23
click at [561, 191] on input "Olie-emulsie In 200lt-vat" at bounding box center [560, 191] width 1 height 1
checkbox input "true"
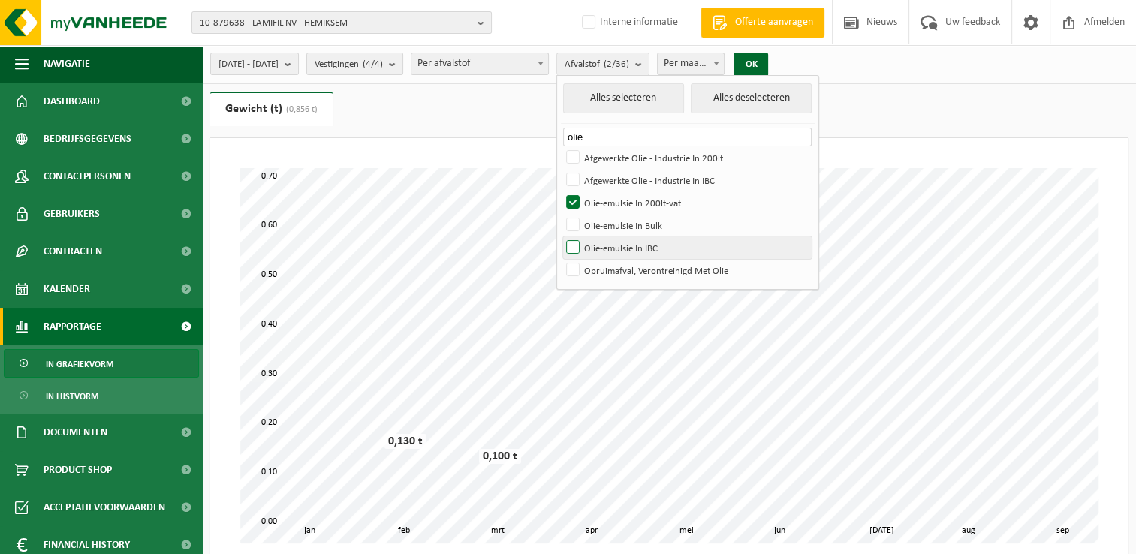
click at [609, 242] on label "Olie-emulsie In IBC" at bounding box center [687, 248] width 249 height 23
click at [561, 237] on input "Olie-emulsie In IBC" at bounding box center [560, 236] width 1 height 1
checkbox input "true"
click at [768, 67] on button "OK" at bounding box center [751, 65] width 35 height 24
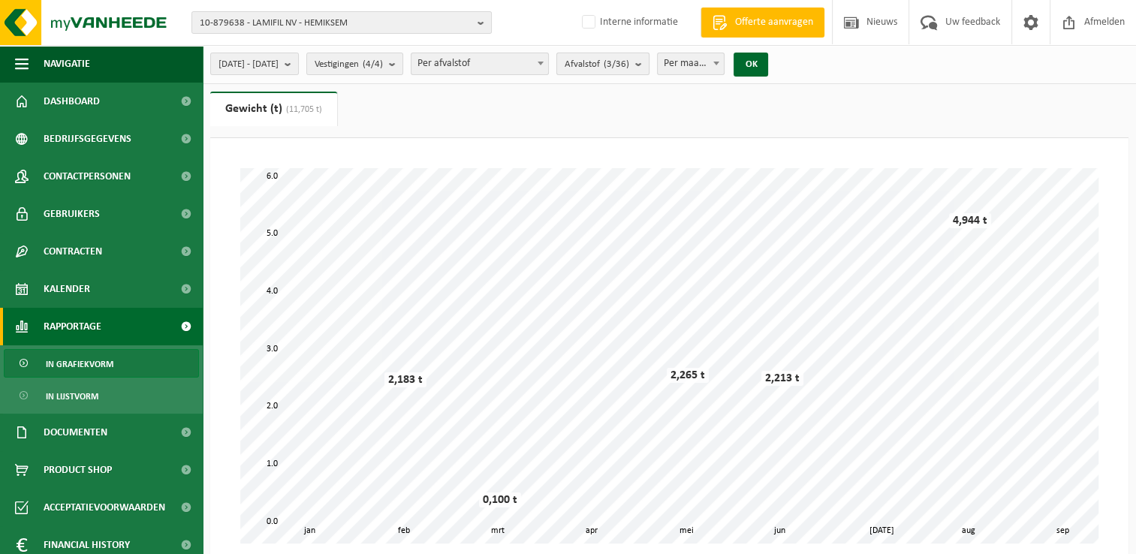
click at [629, 62] on count "(3/36)" at bounding box center [617, 64] width 26 height 10
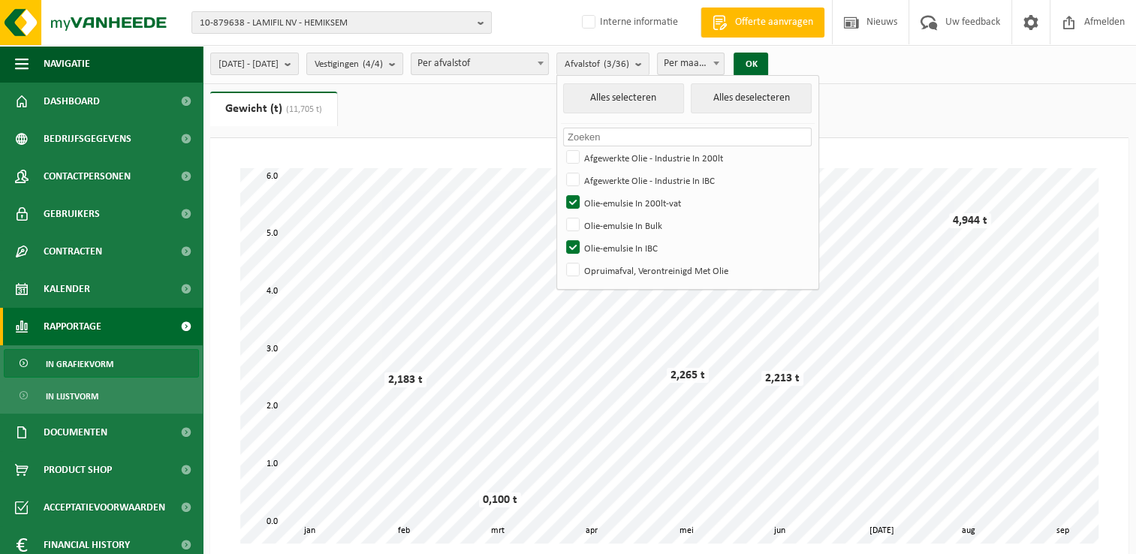
click at [663, 132] on input "text" at bounding box center [687, 137] width 249 height 19
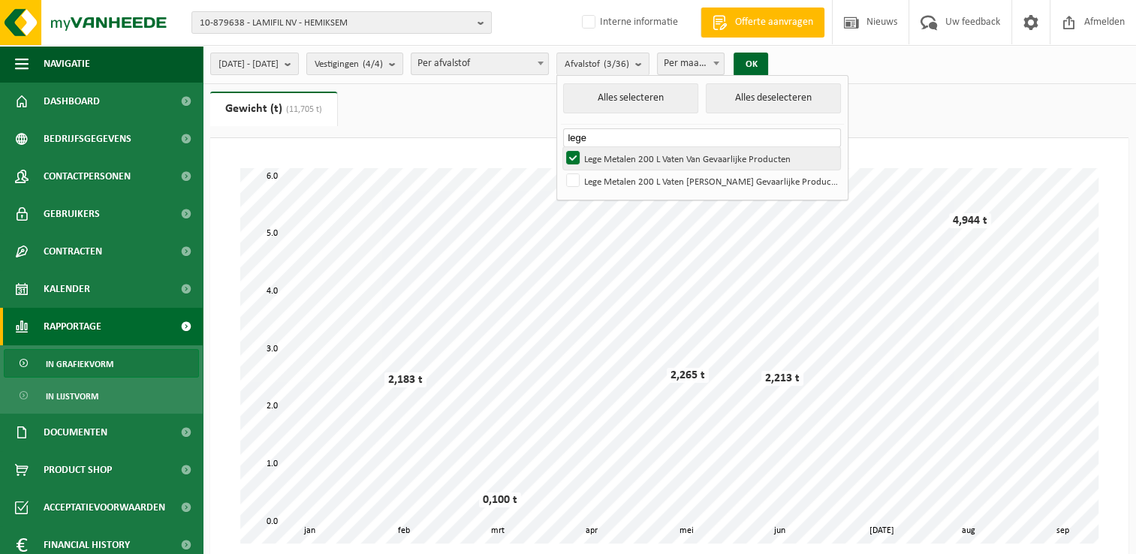
type input "lege"
click at [614, 158] on label "Lege Metalen 200 L Vaten Van Gevaarlijke Producten" at bounding box center [701, 158] width 277 height 23
click at [561, 147] on input "Lege Metalen 200 L Vaten Van Gevaarlijke Producten" at bounding box center [560, 146] width 1 height 1
checkbox input "false"
click at [768, 56] on button "OK" at bounding box center [751, 65] width 35 height 24
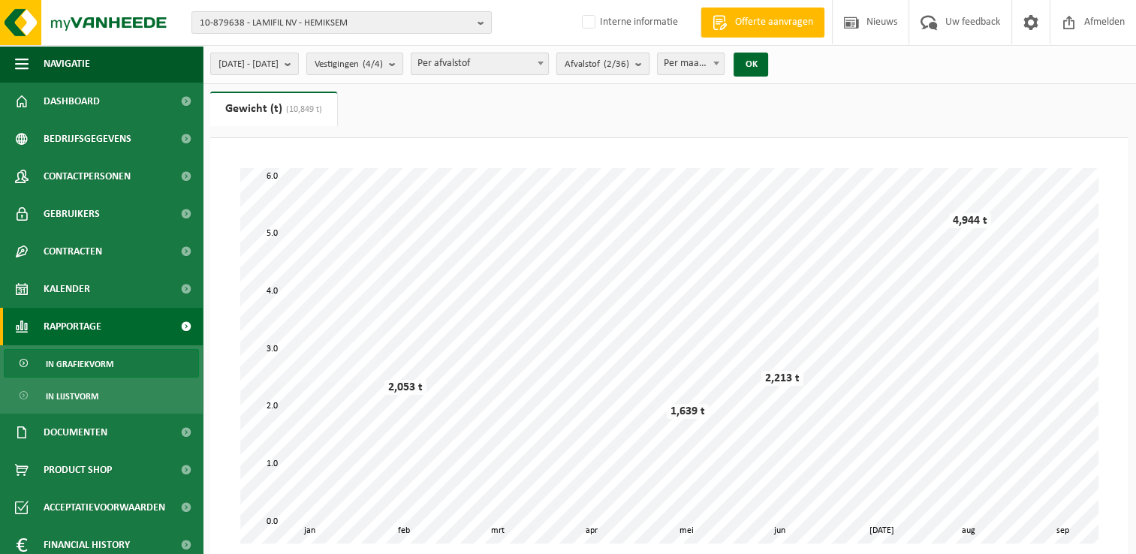
click at [629, 66] on count "(2/36)" at bounding box center [617, 64] width 26 height 10
